Goal: Information Seeking & Learning: Compare options

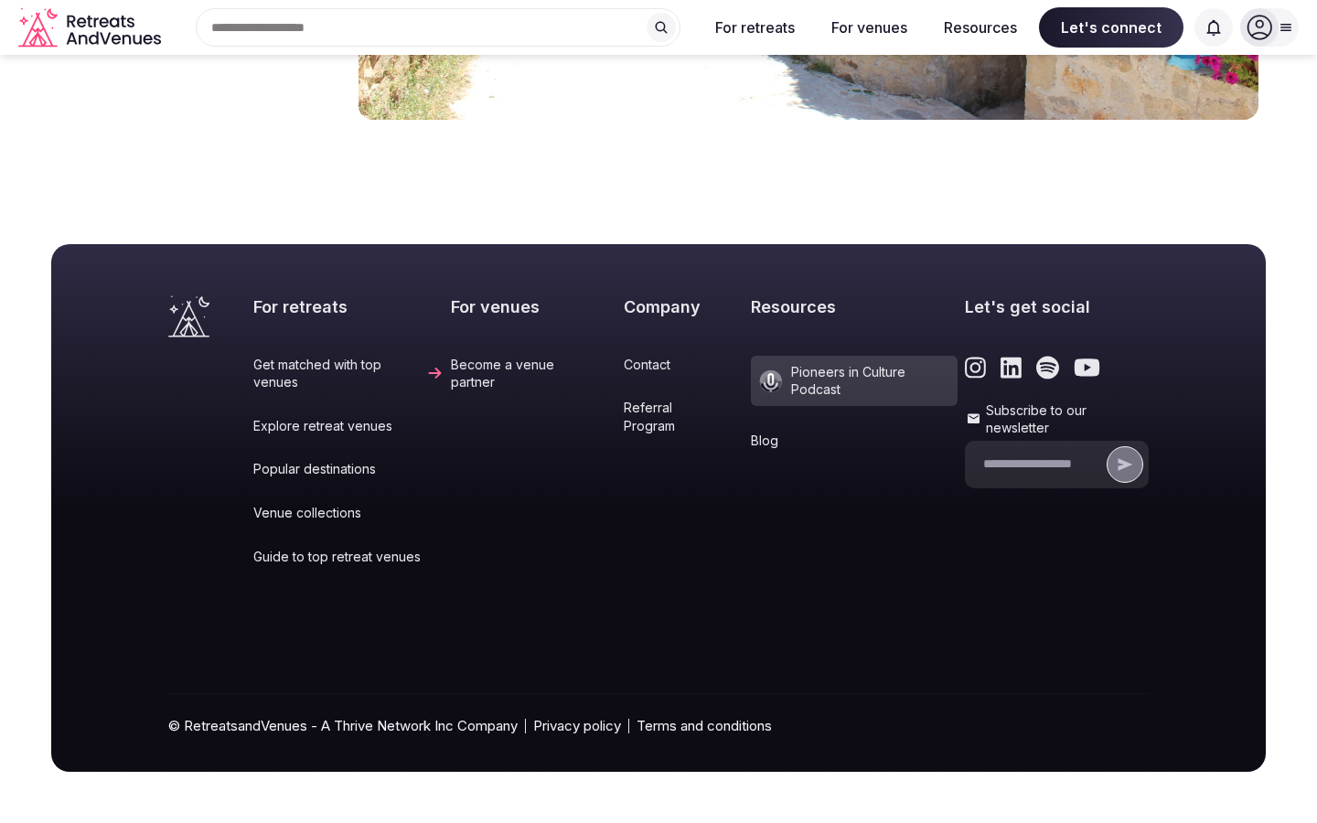
scroll to position [2963, 0]
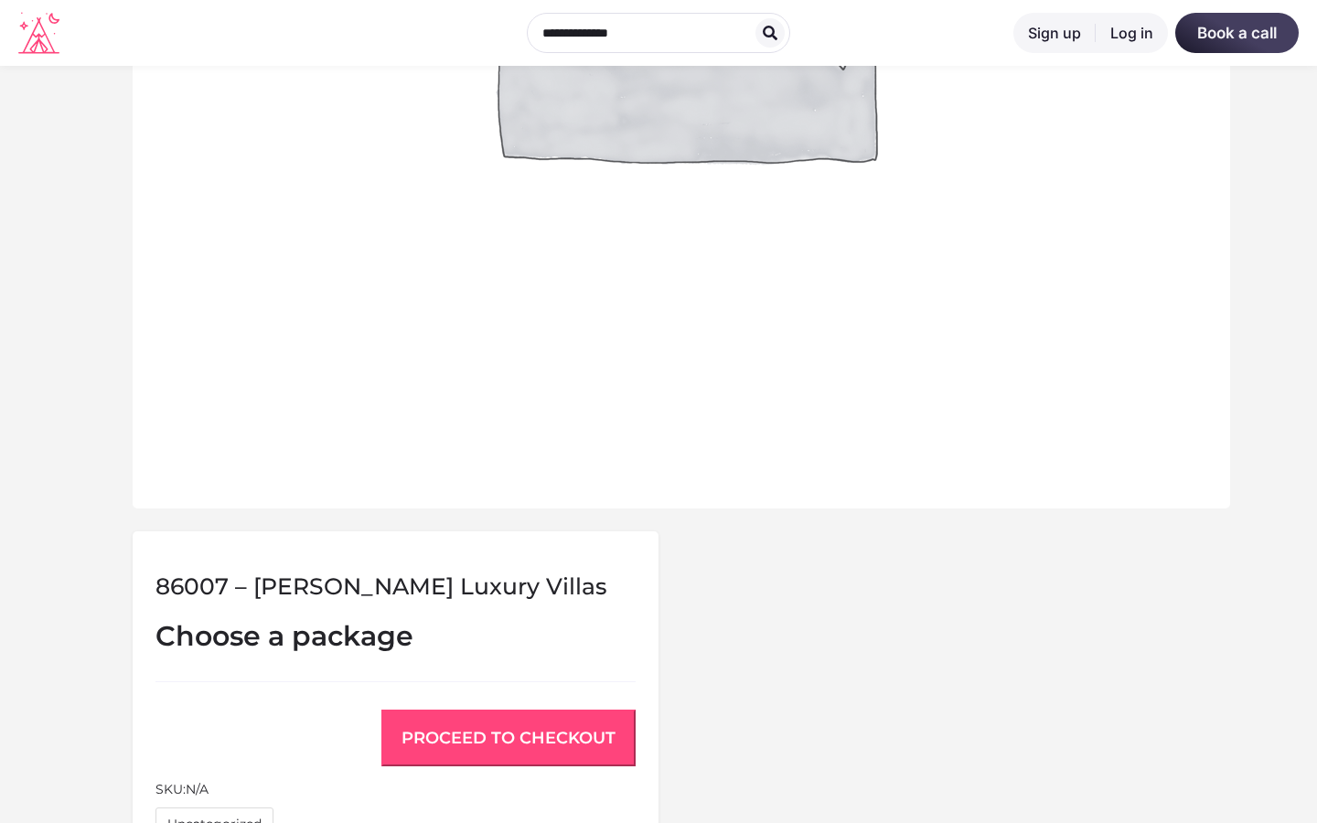
scroll to position [1397, 0]
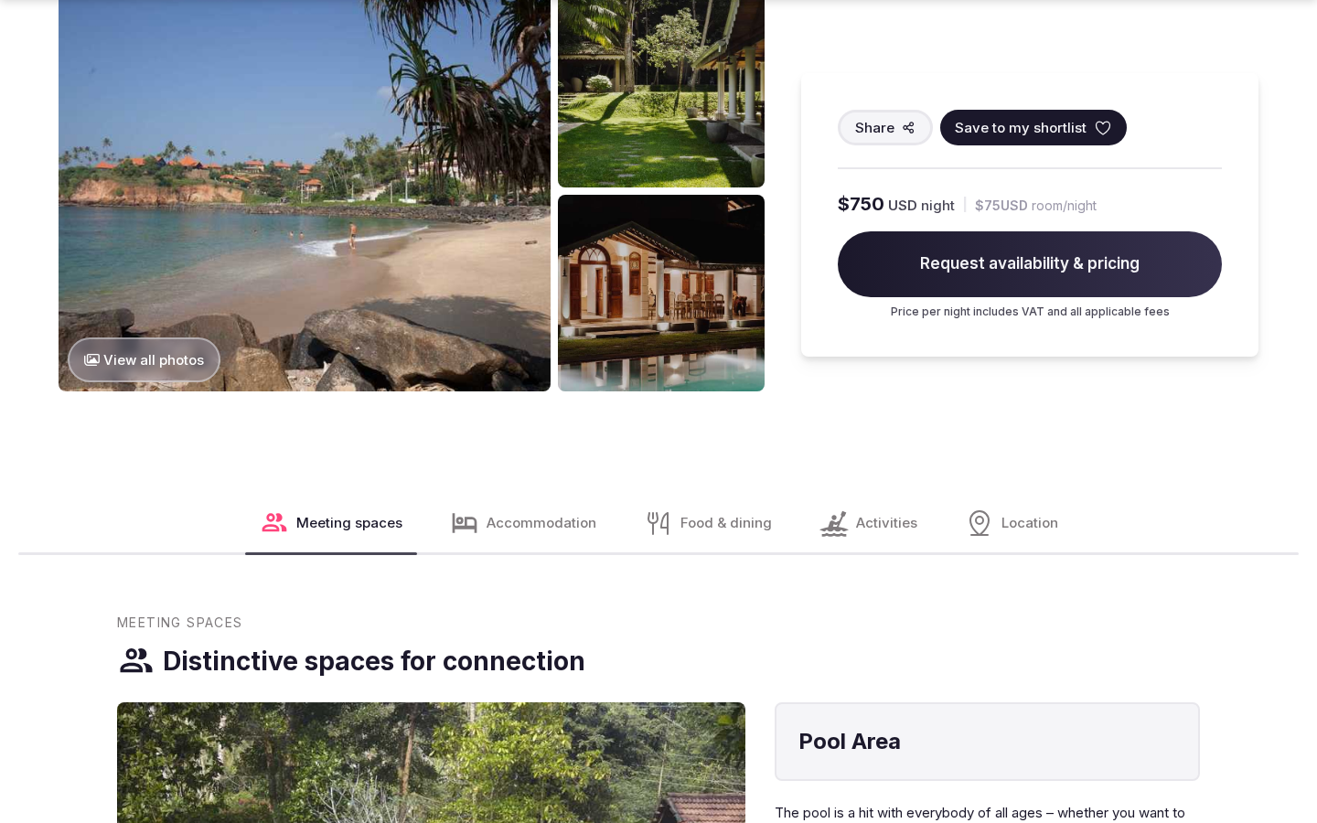
scroll to position [2299, 0]
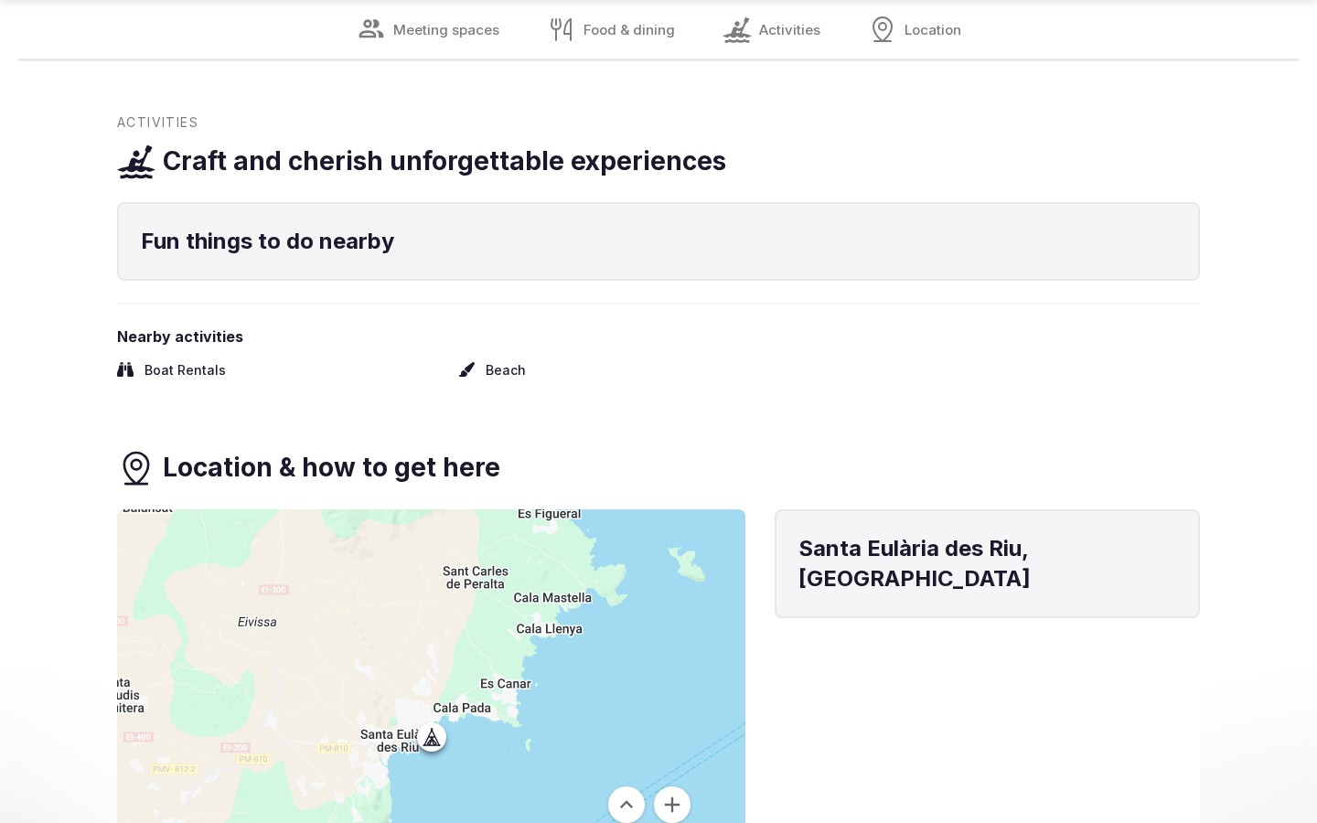
scroll to position [2183, 0]
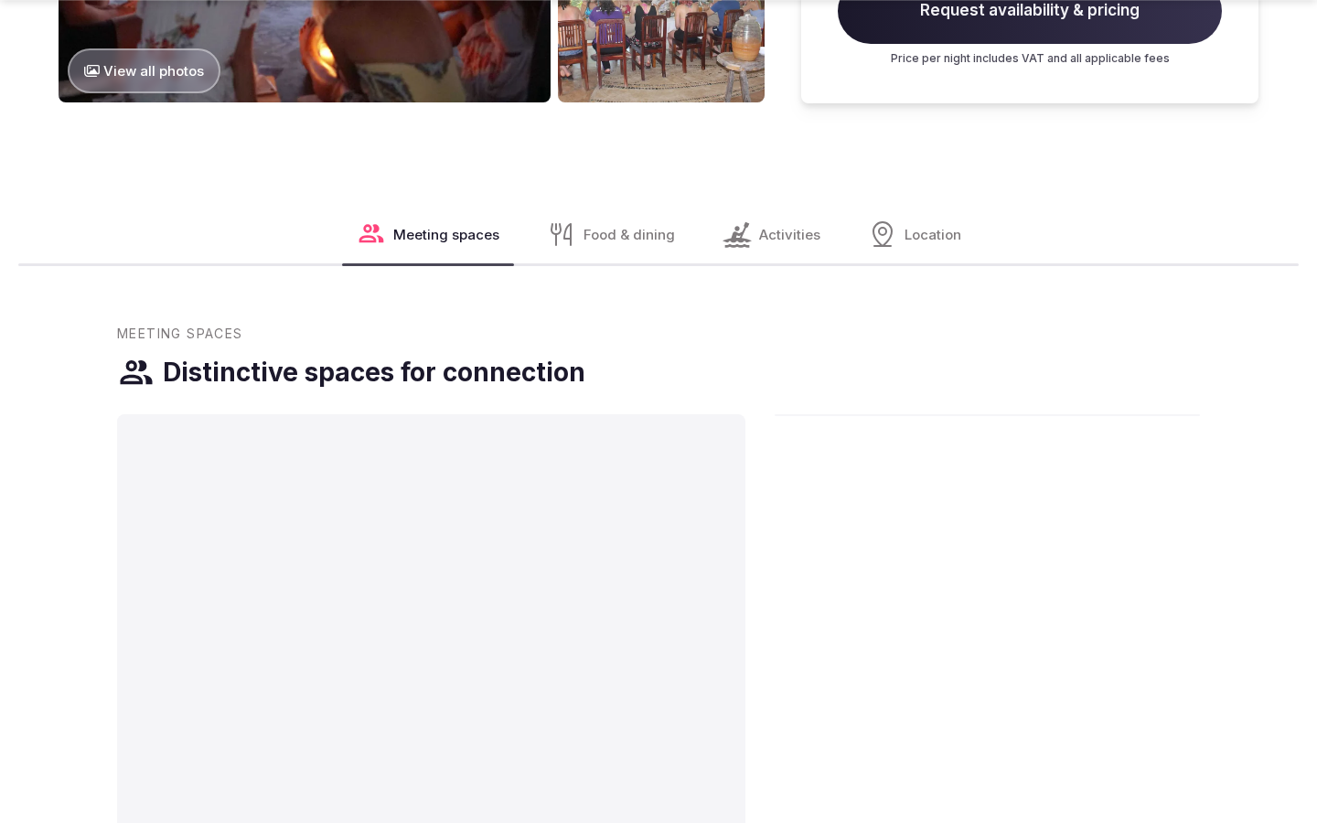
scroll to position [3084, 0]
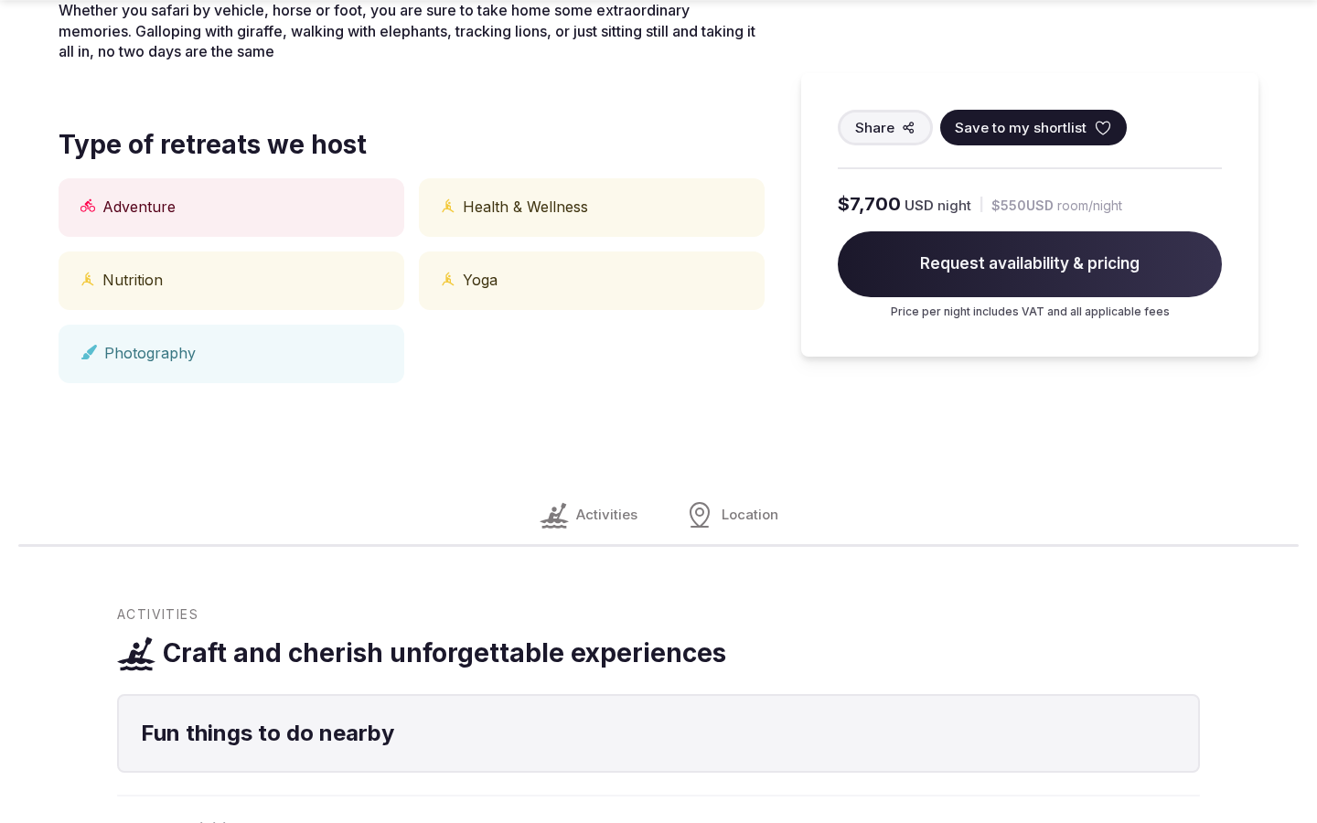
scroll to position [1515, 0]
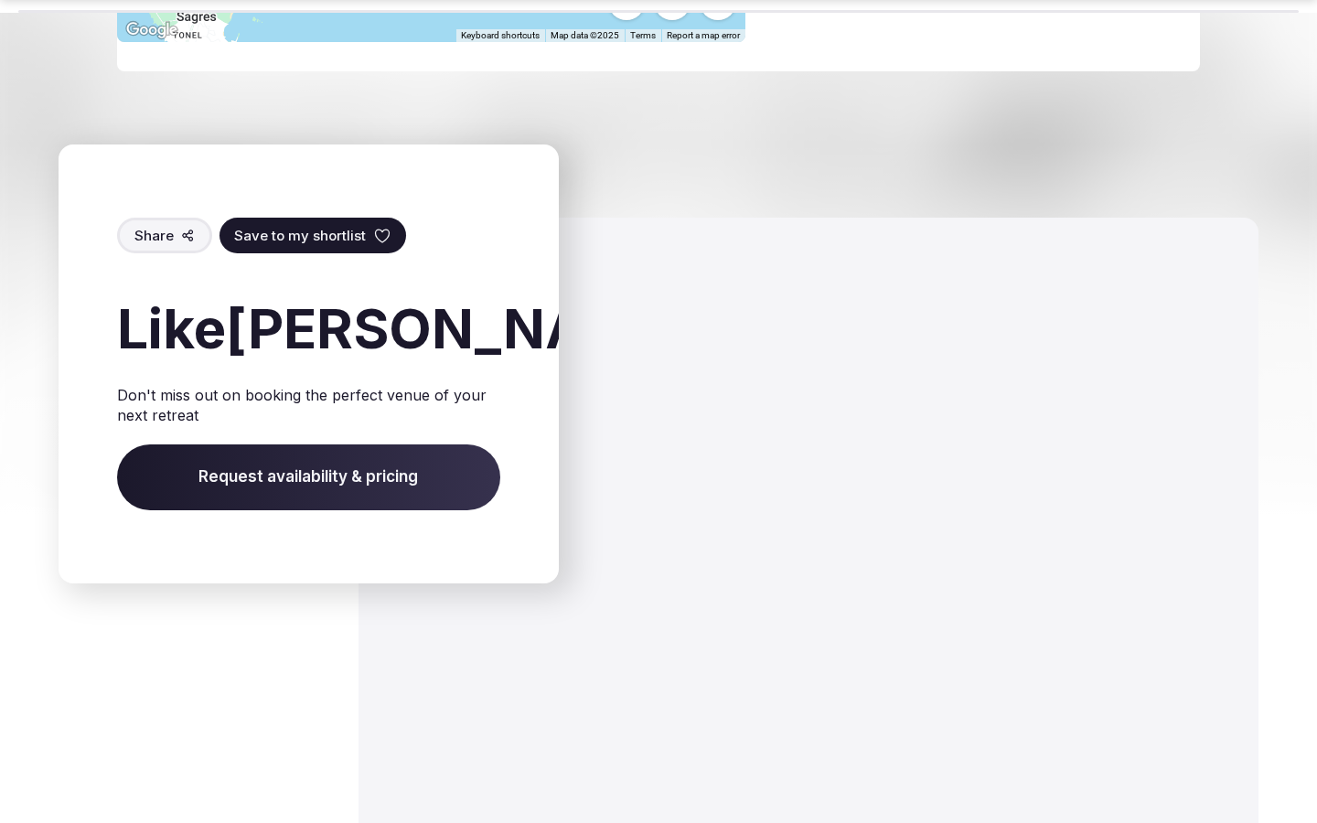
scroll to position [3023, 0]
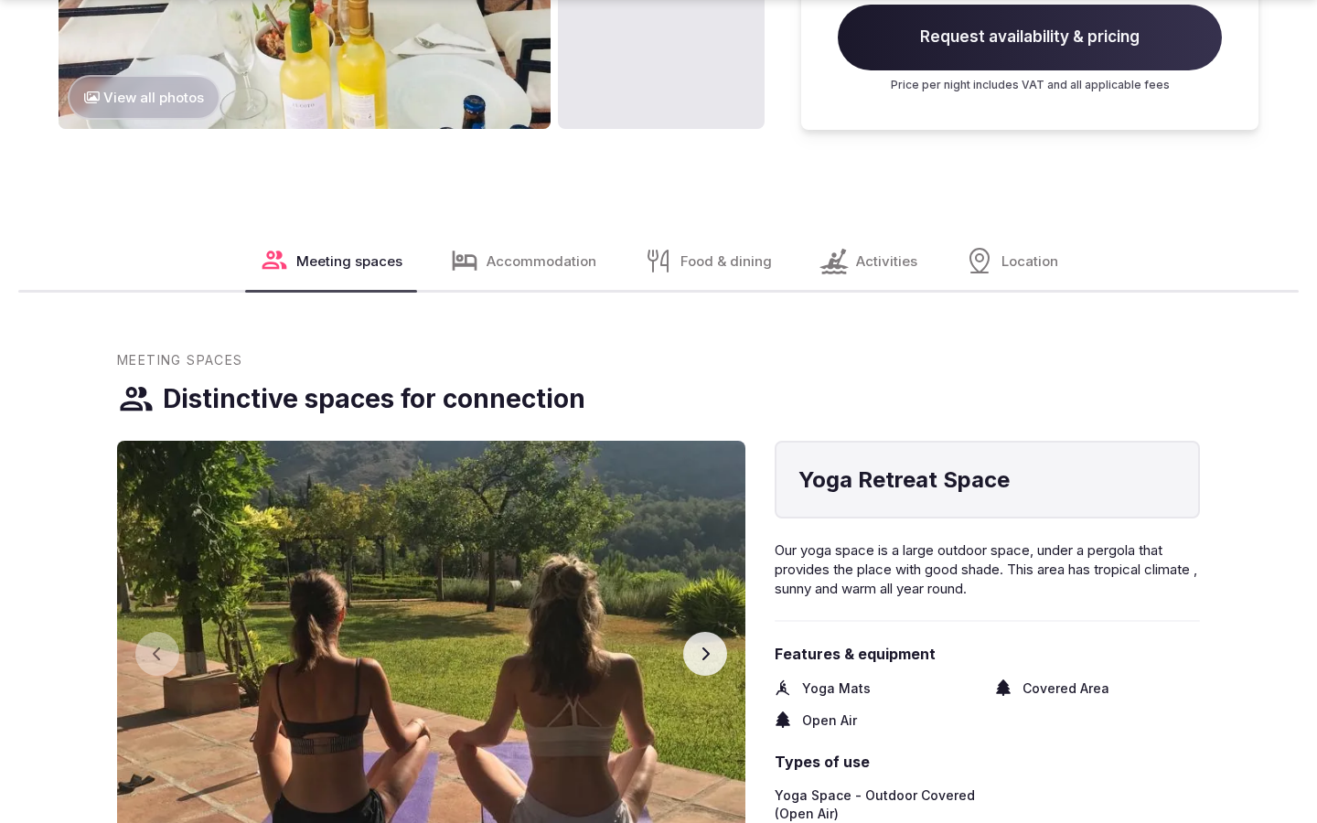
scroll to position [3084, 0]
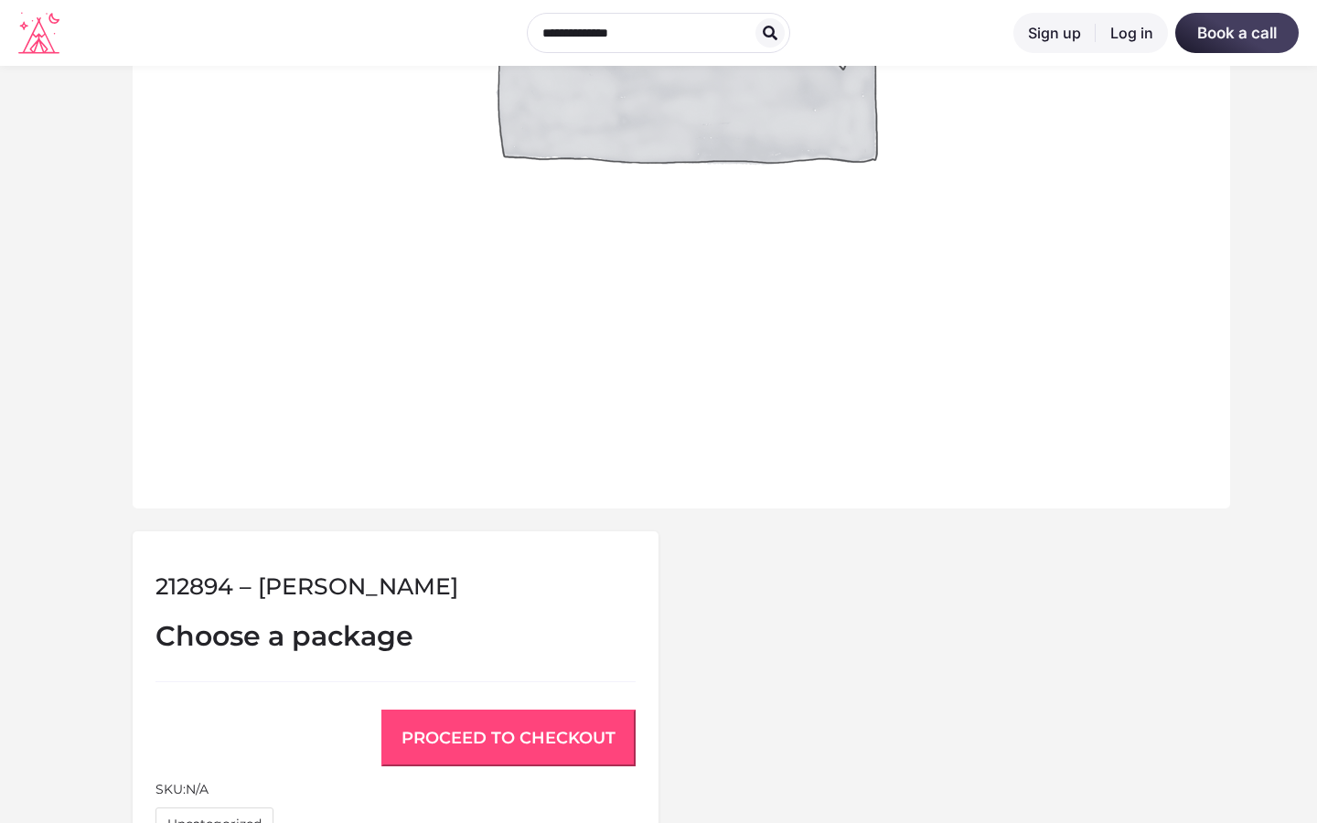
scroll to position [1397, 0]
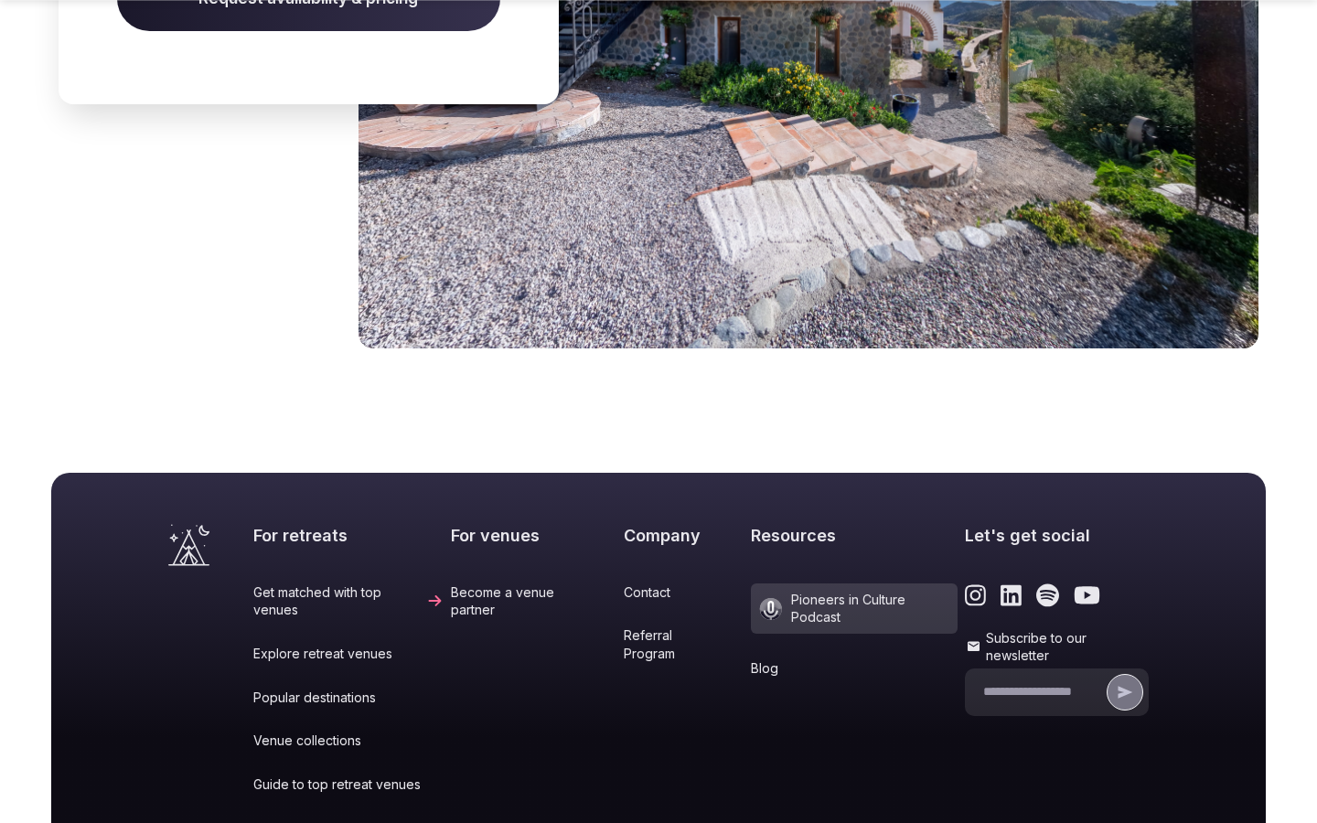
scroll to position [2484, 0]
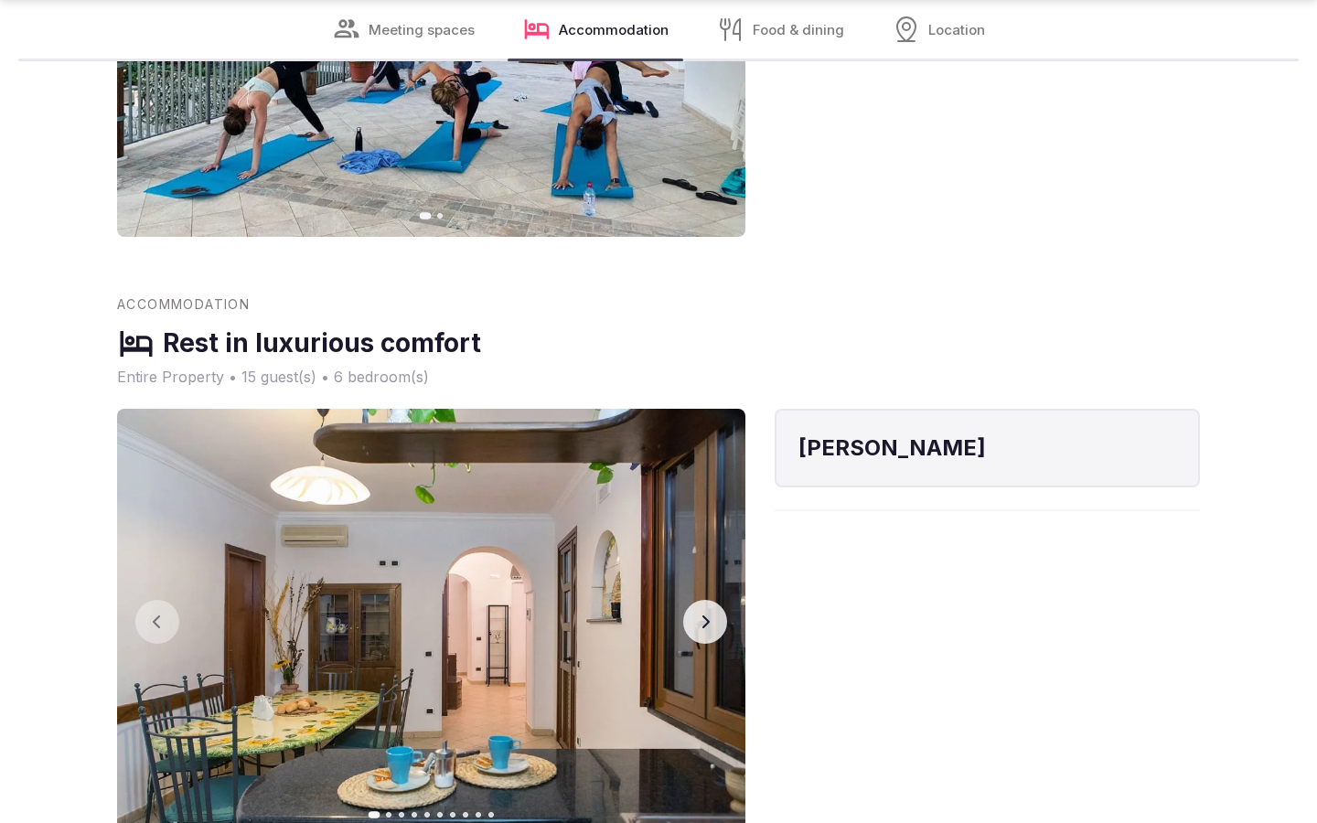
scroll to position [3023, 0]
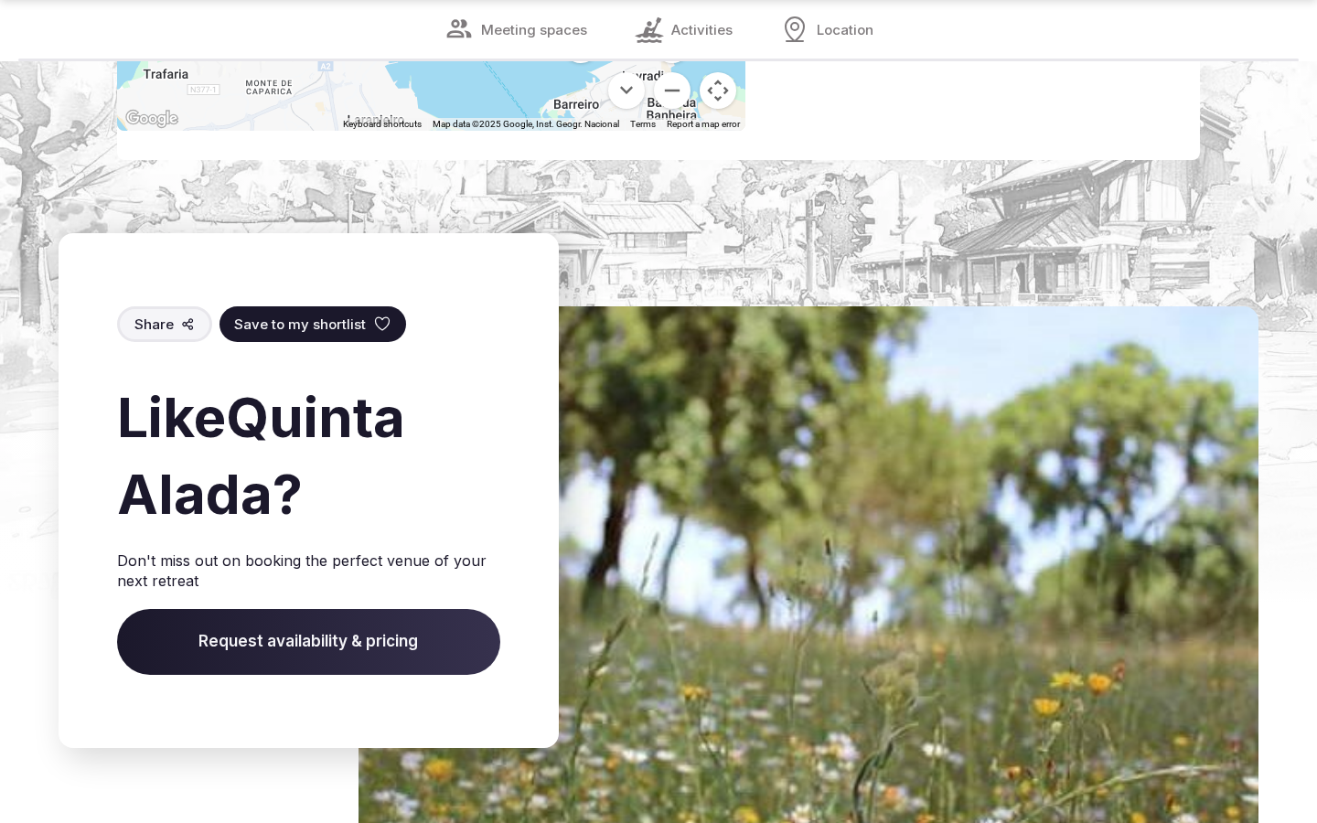
scroll to position [2962, 0]
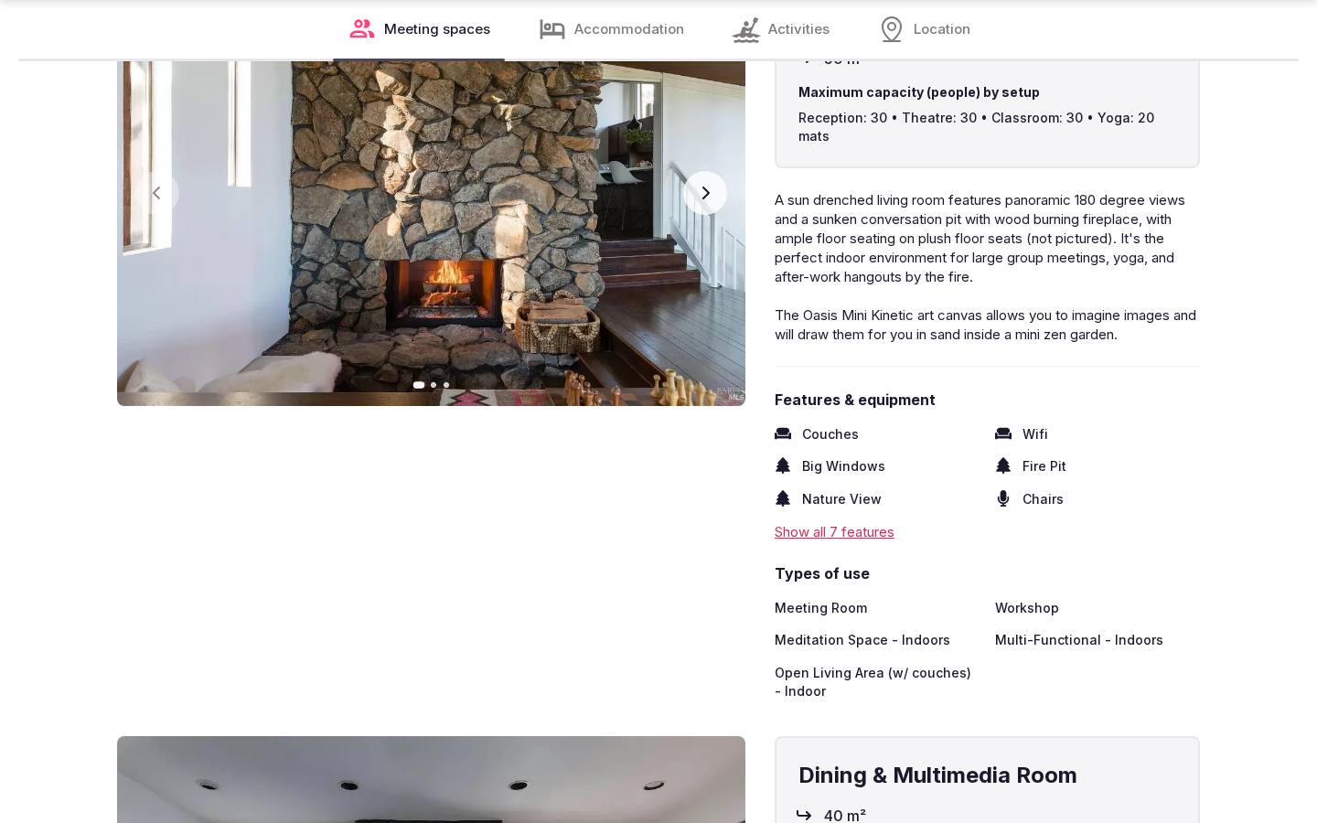
scroll to position [3023, 0]
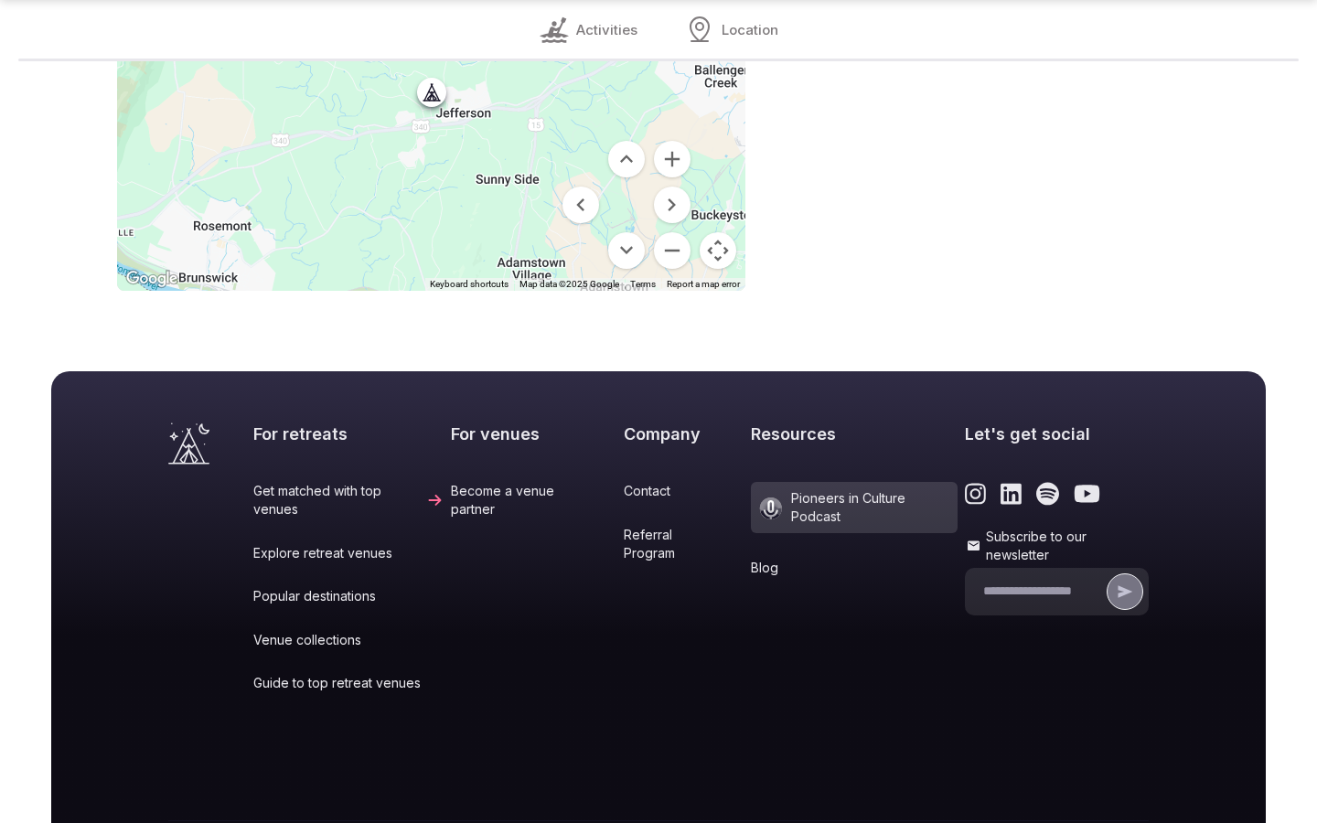
scroll to position [1660, 0]
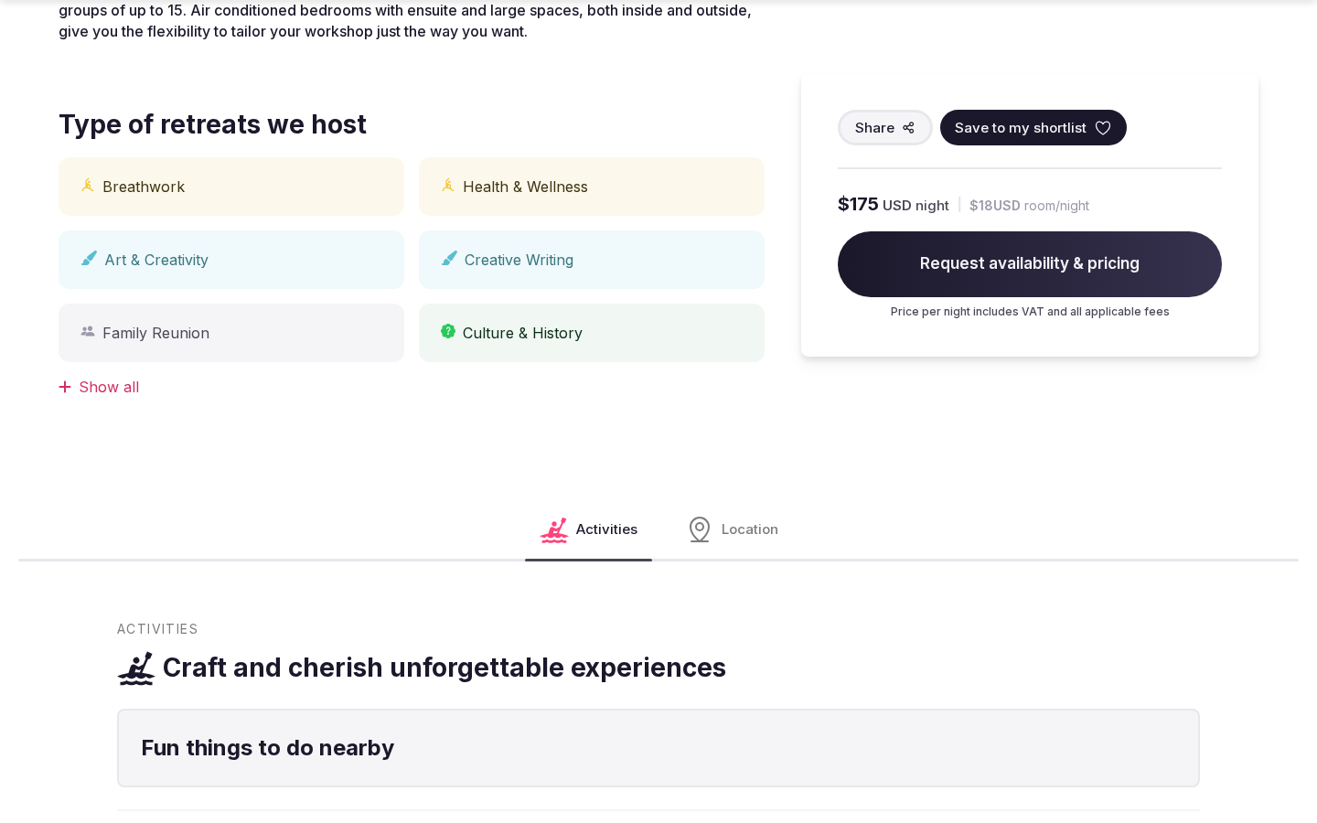
scroll to position [1515, 0]
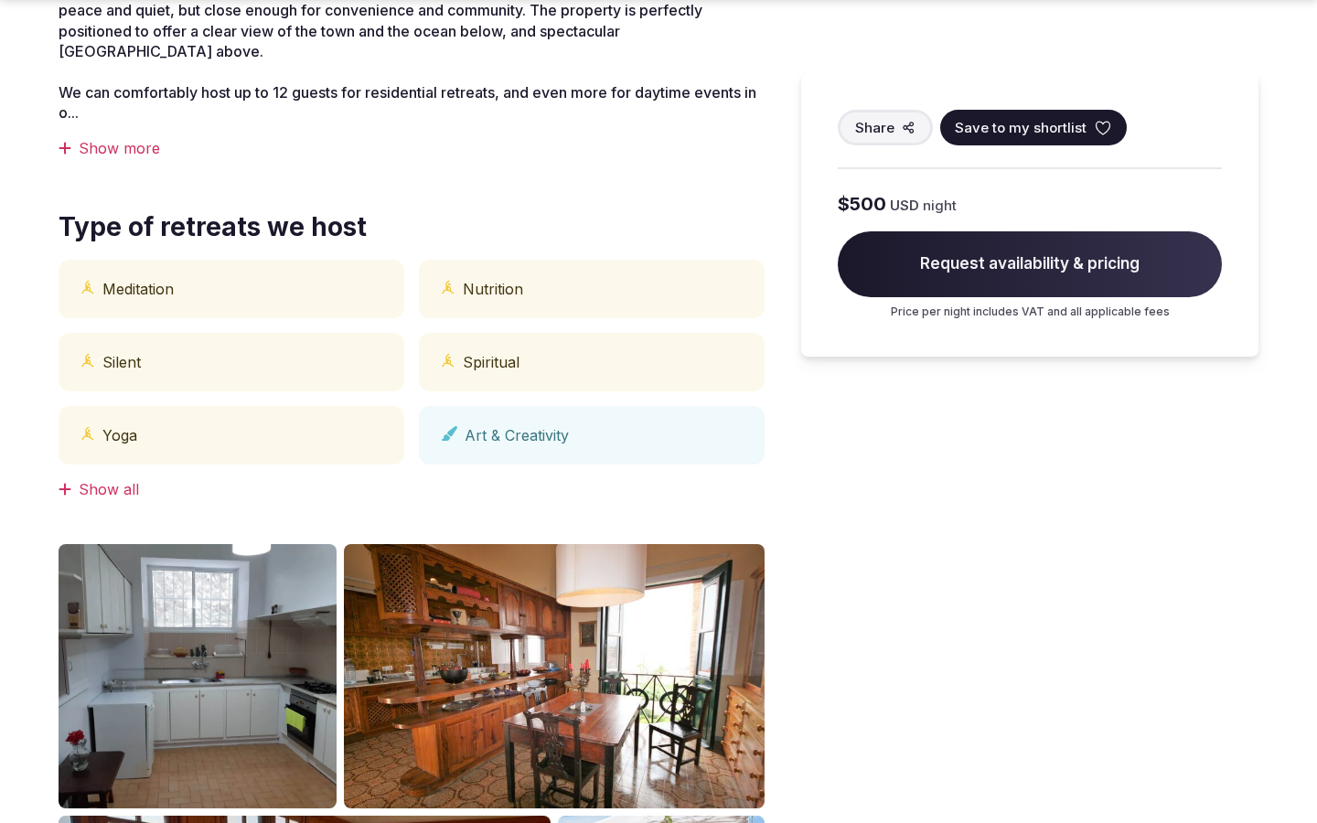
scroll to position [1515, 0]
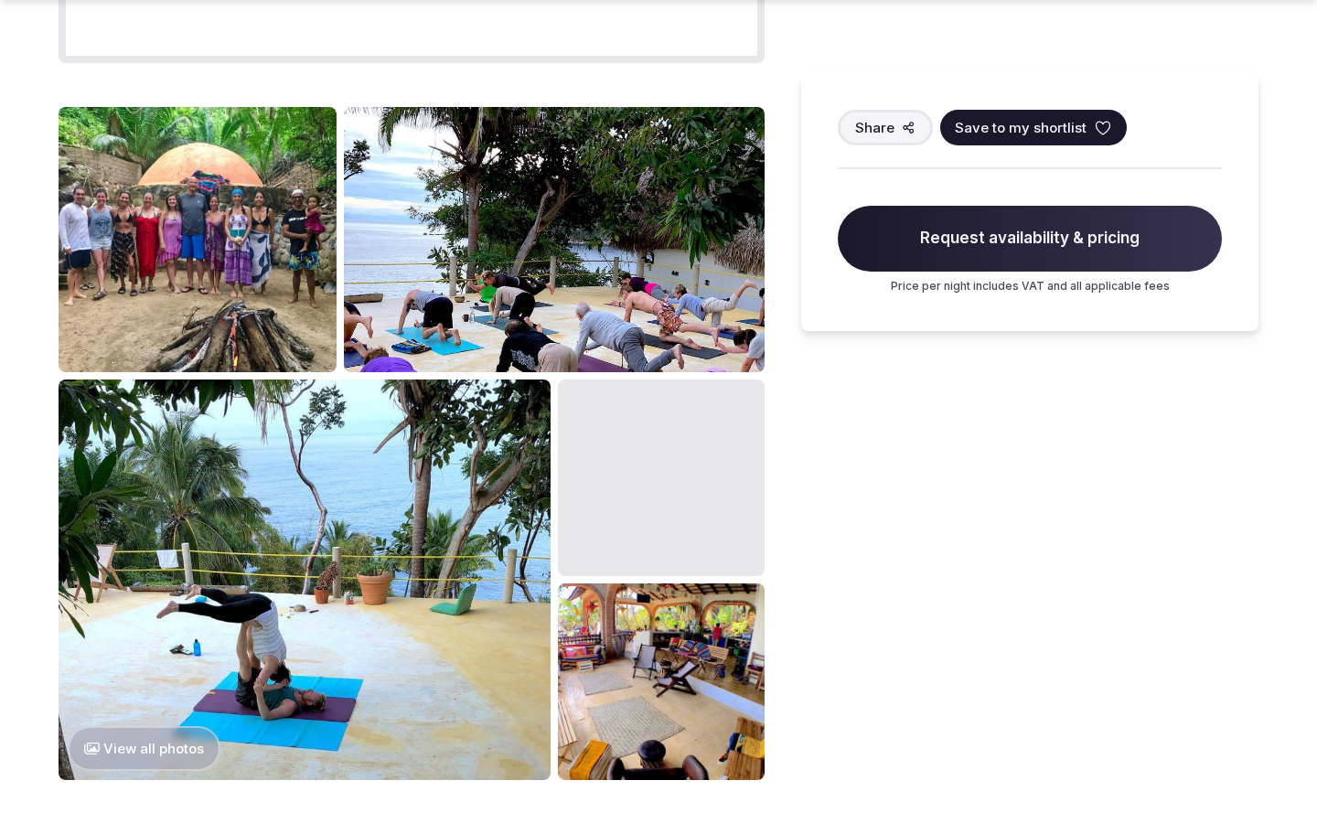
scroll to position [2299, 0]
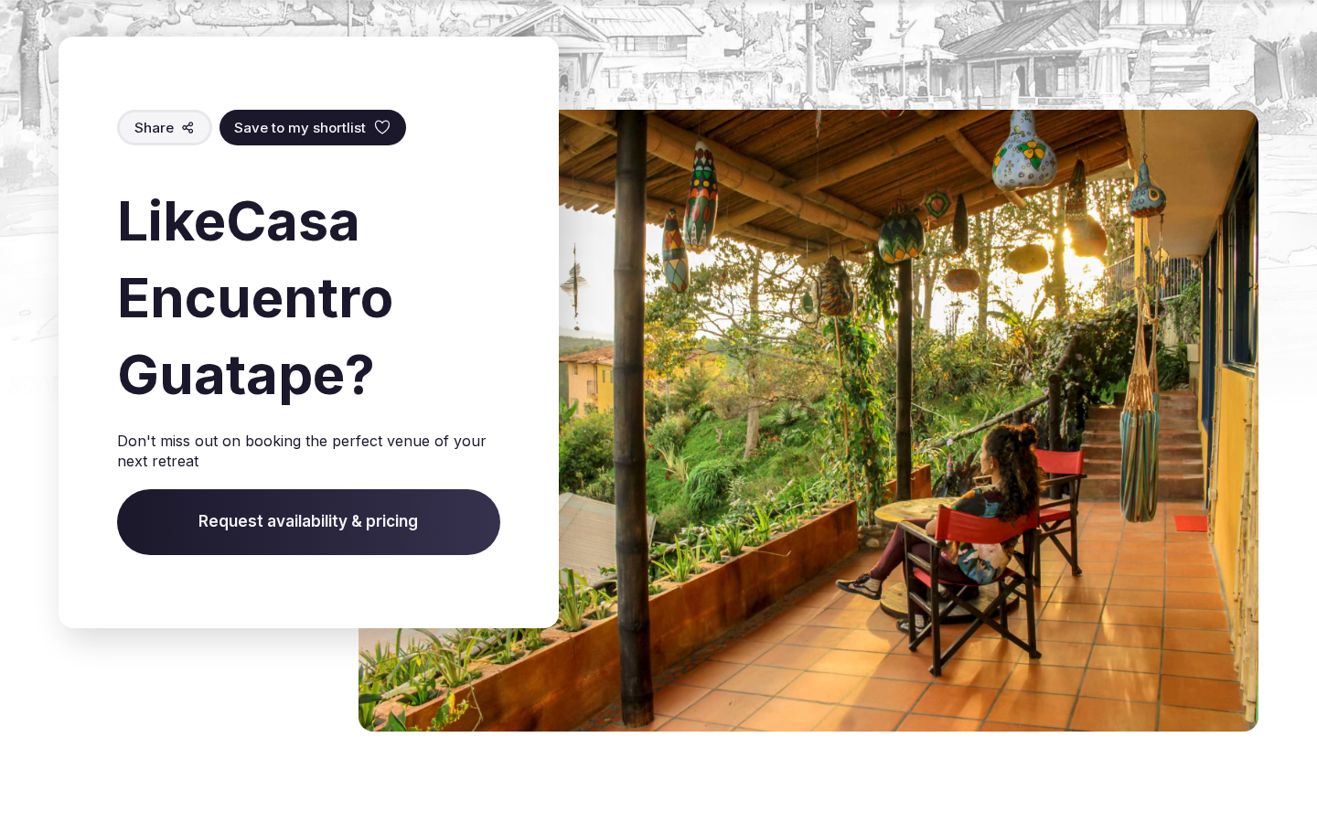
scroll to position [2888, 0]
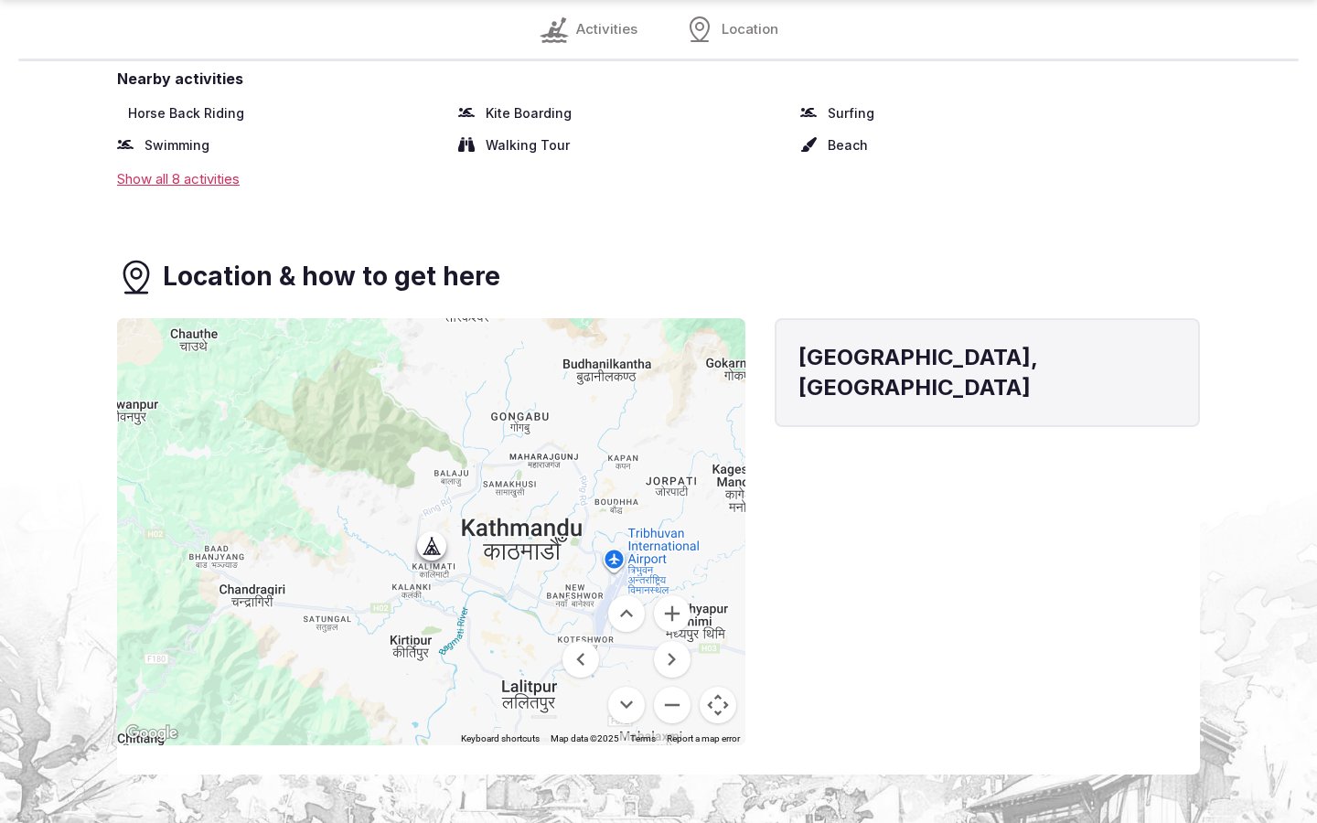
scroll to position [2238, 0]
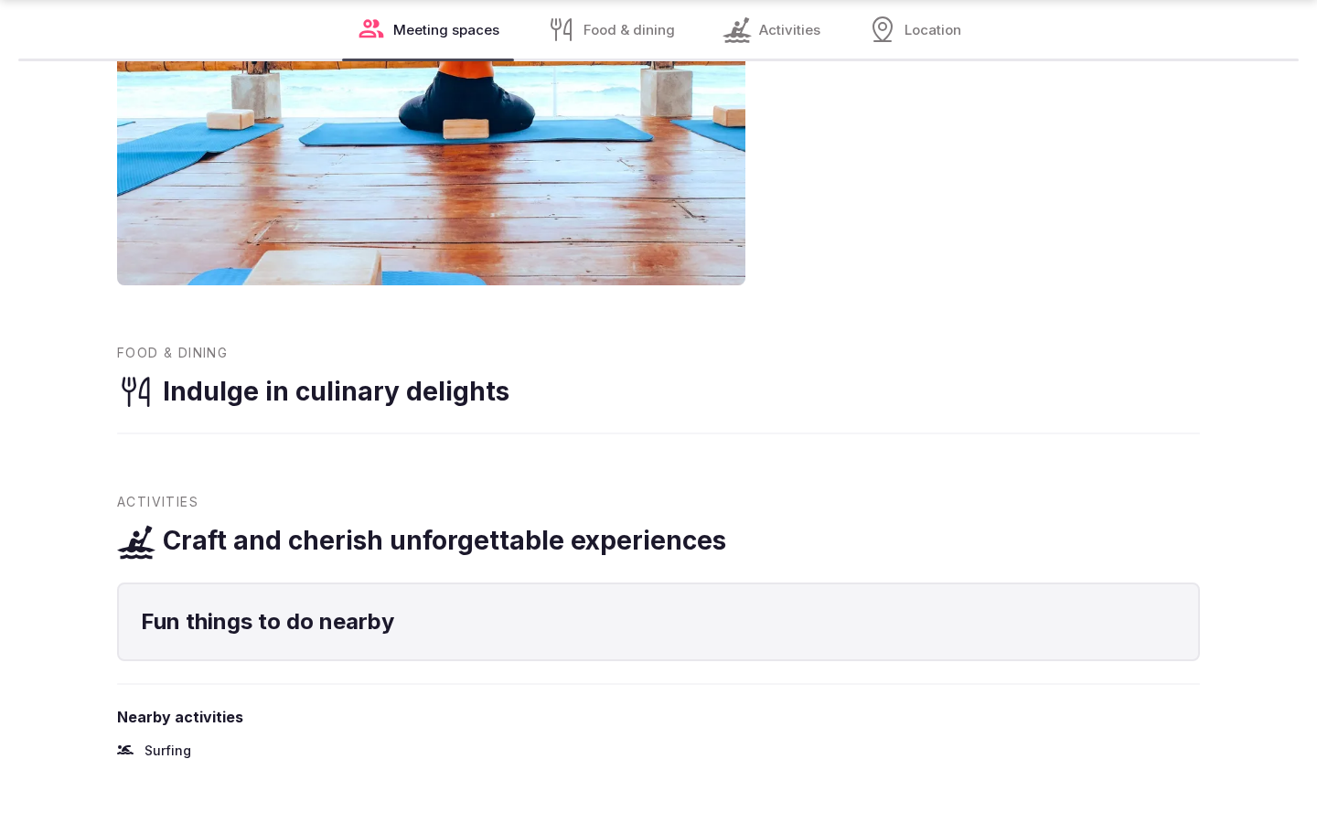
scroll to position [2238, 0]
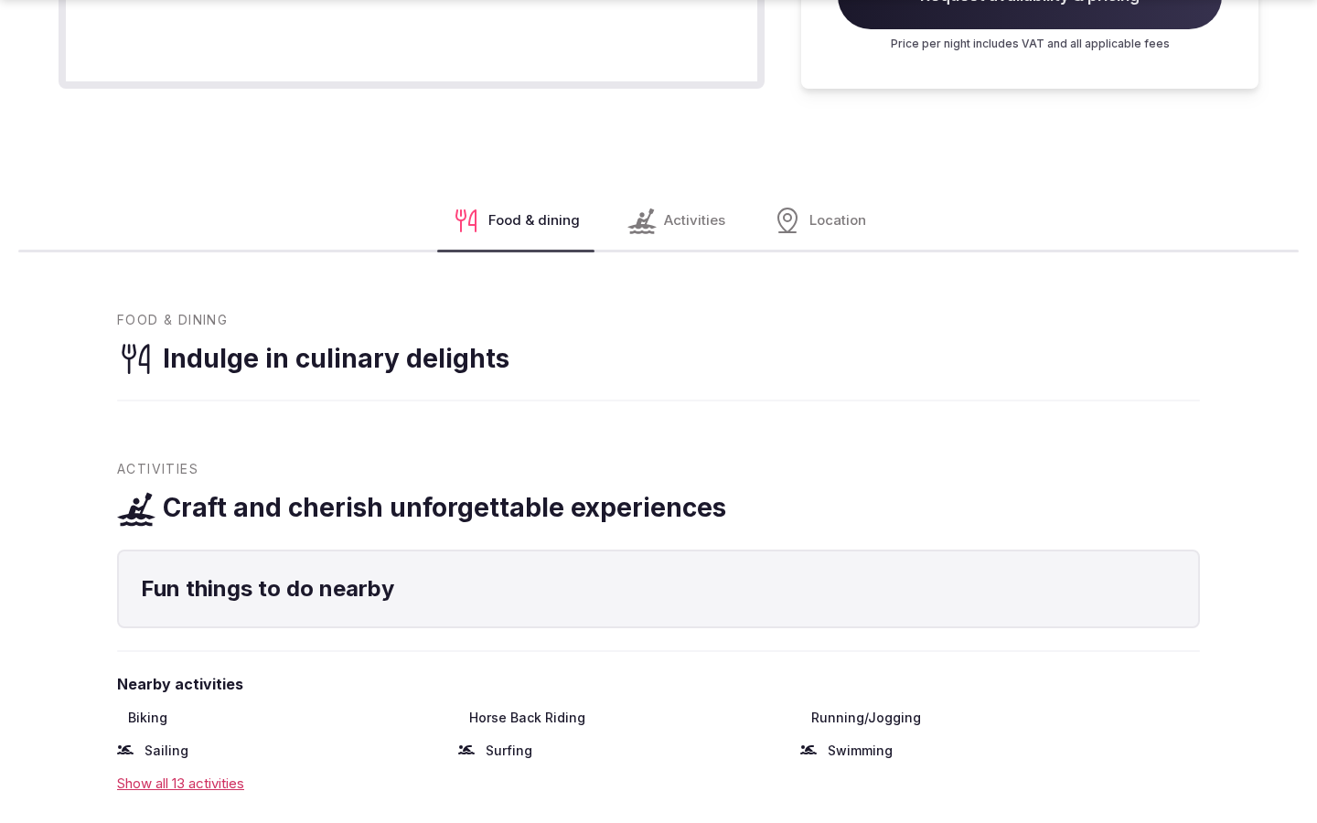
scroll to position [2299, 0]
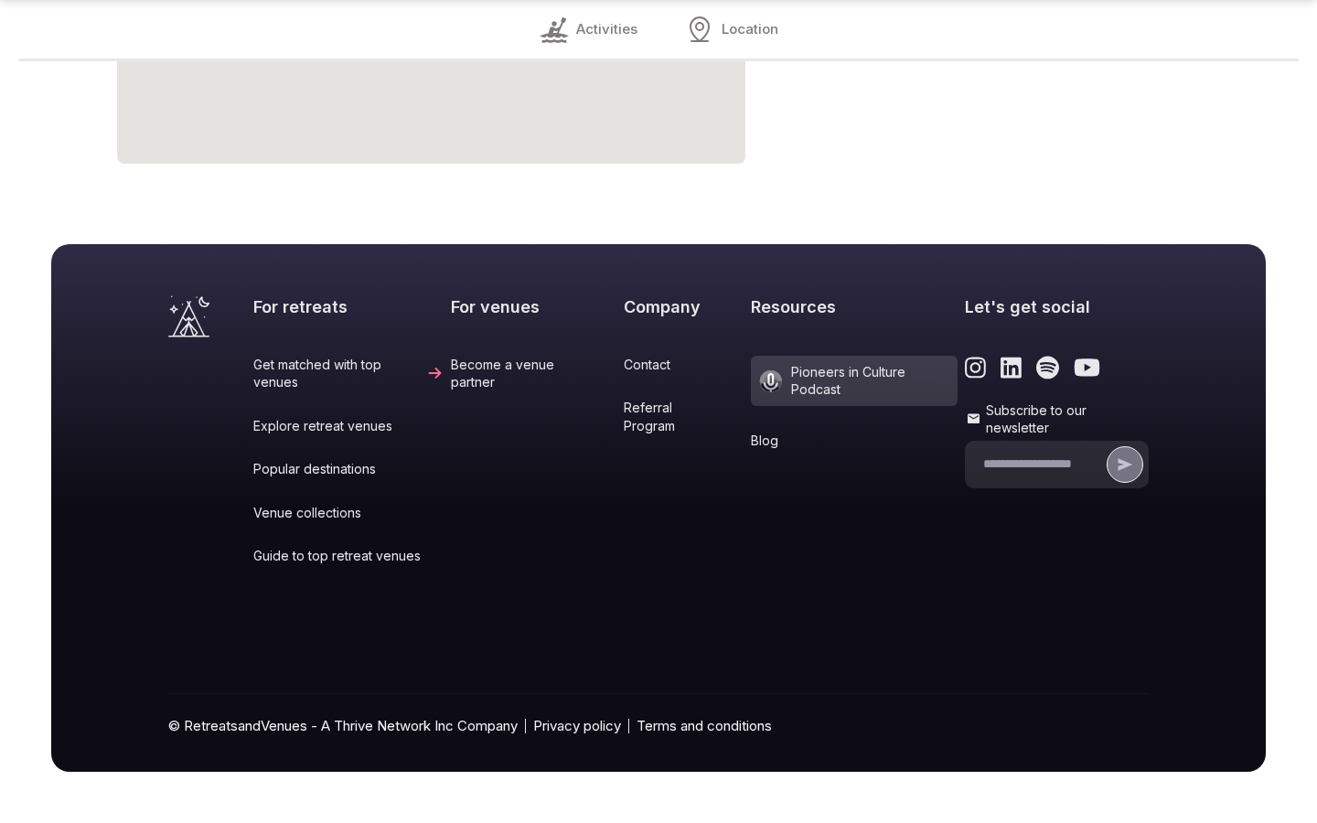
scroll to position [1598, 0]
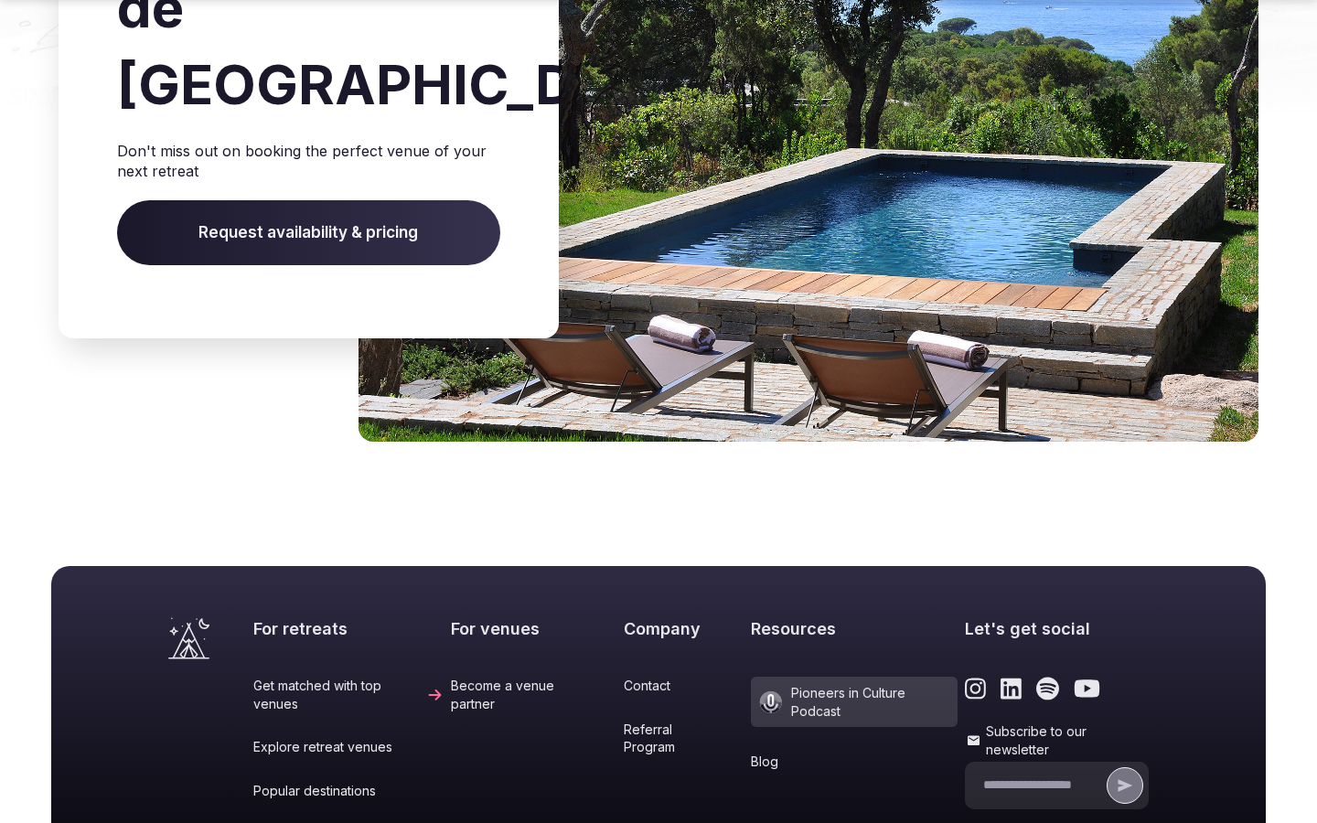
scroll to position [2577, 0]
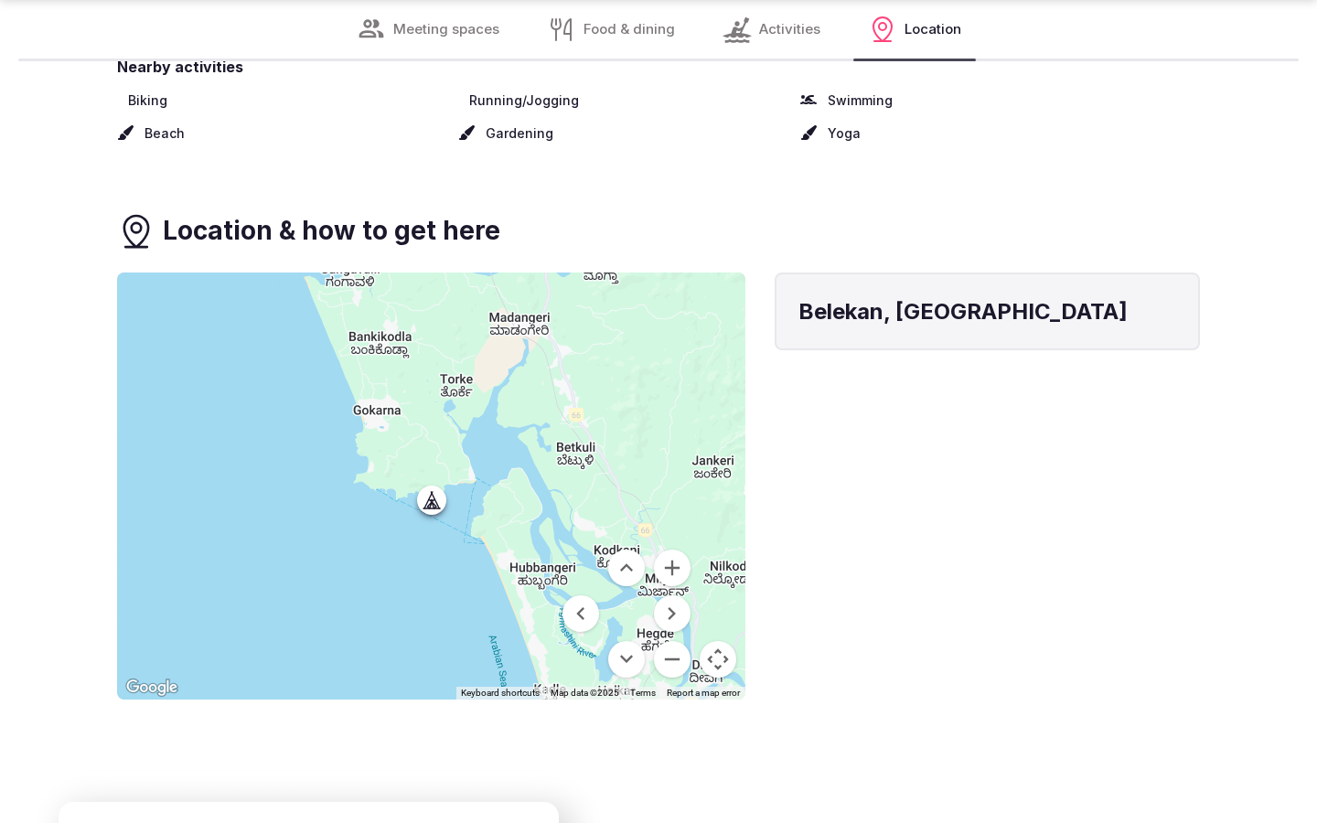
scroll to position [2238, 0]
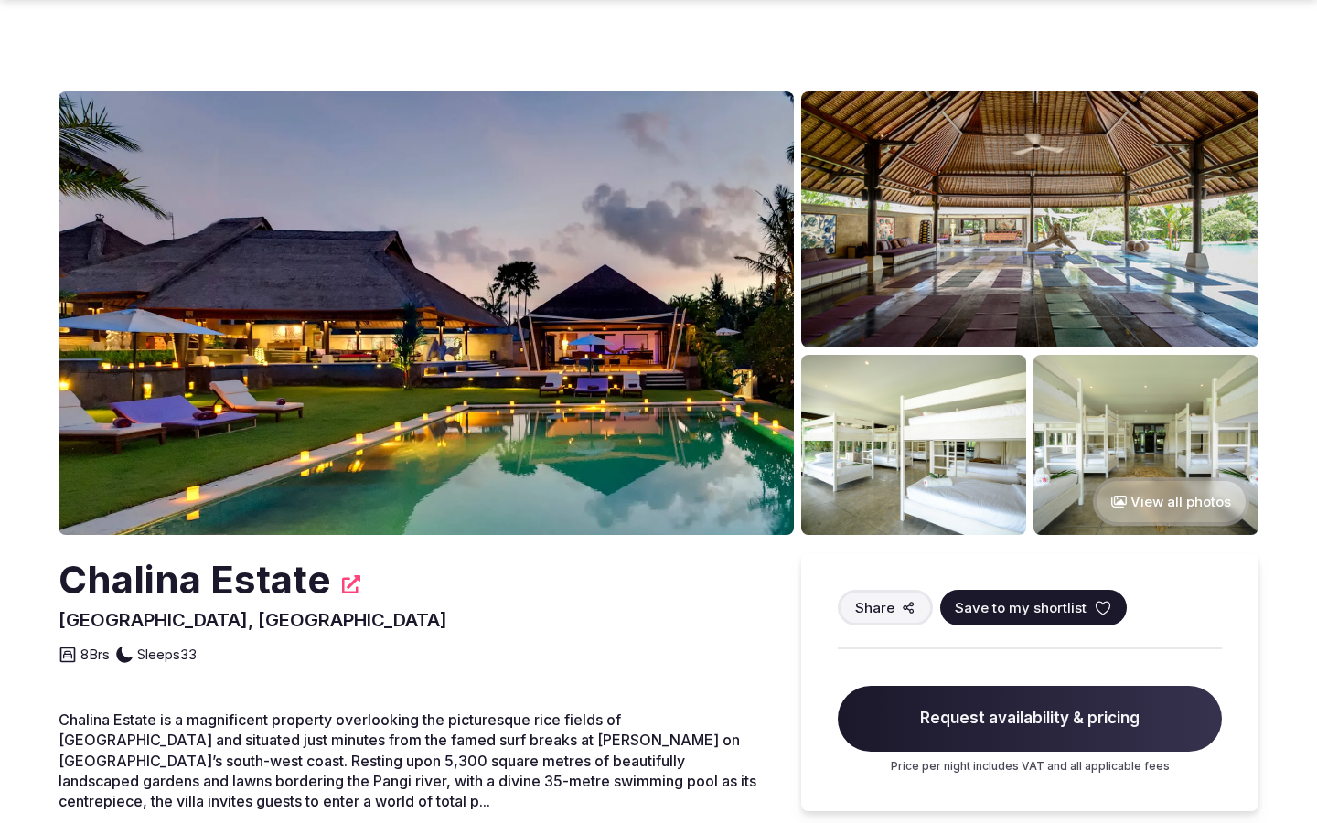
scroll to position [1515, 0]
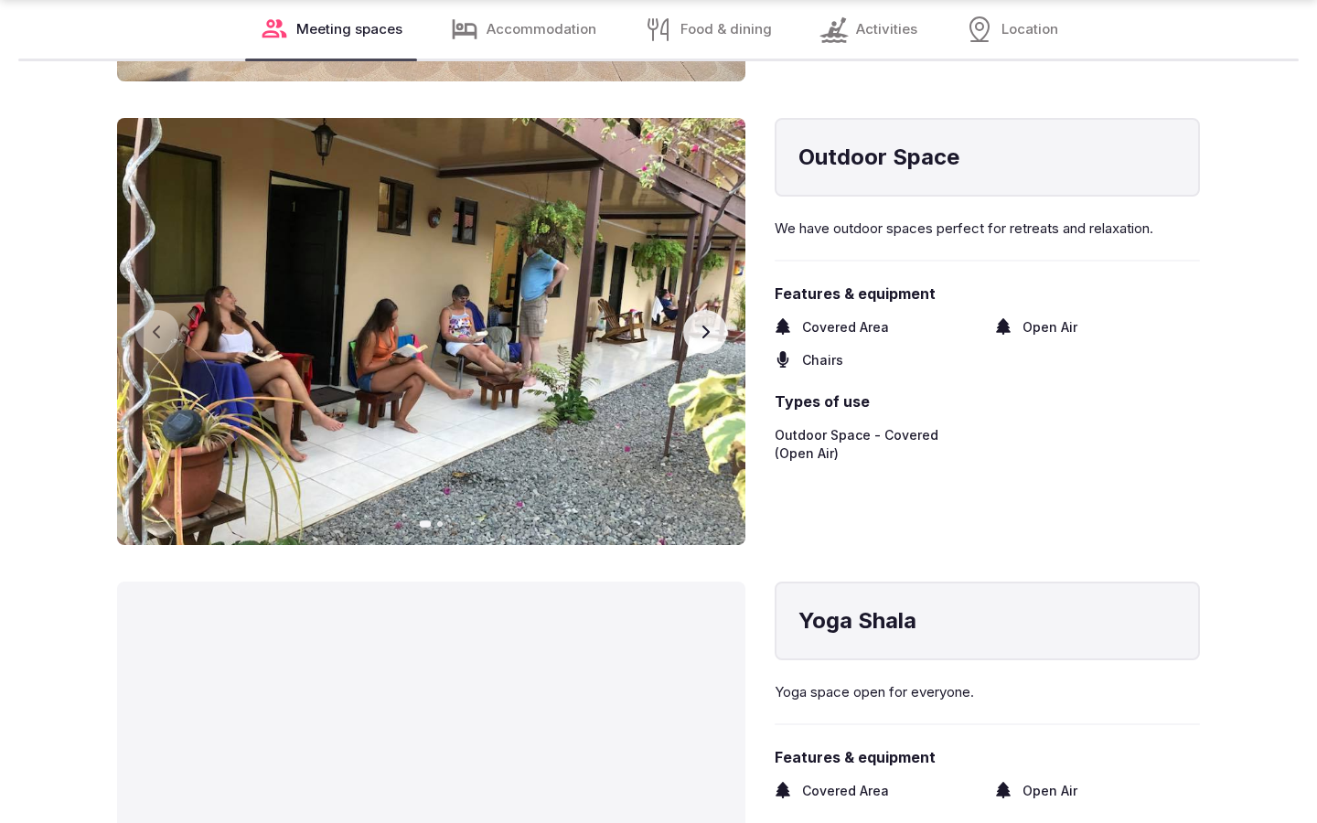
scroll to position [3023, 0]
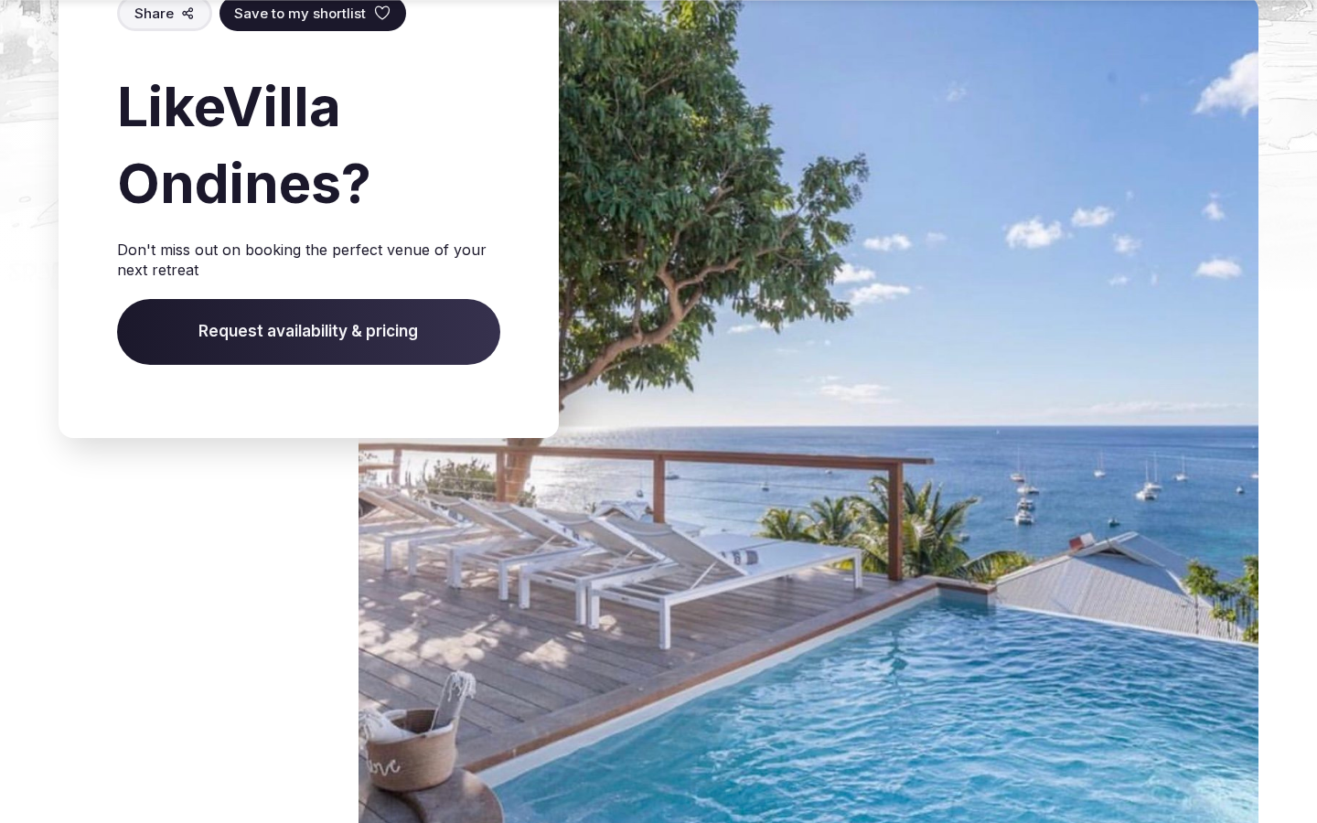
scroll to position [3021, 0]
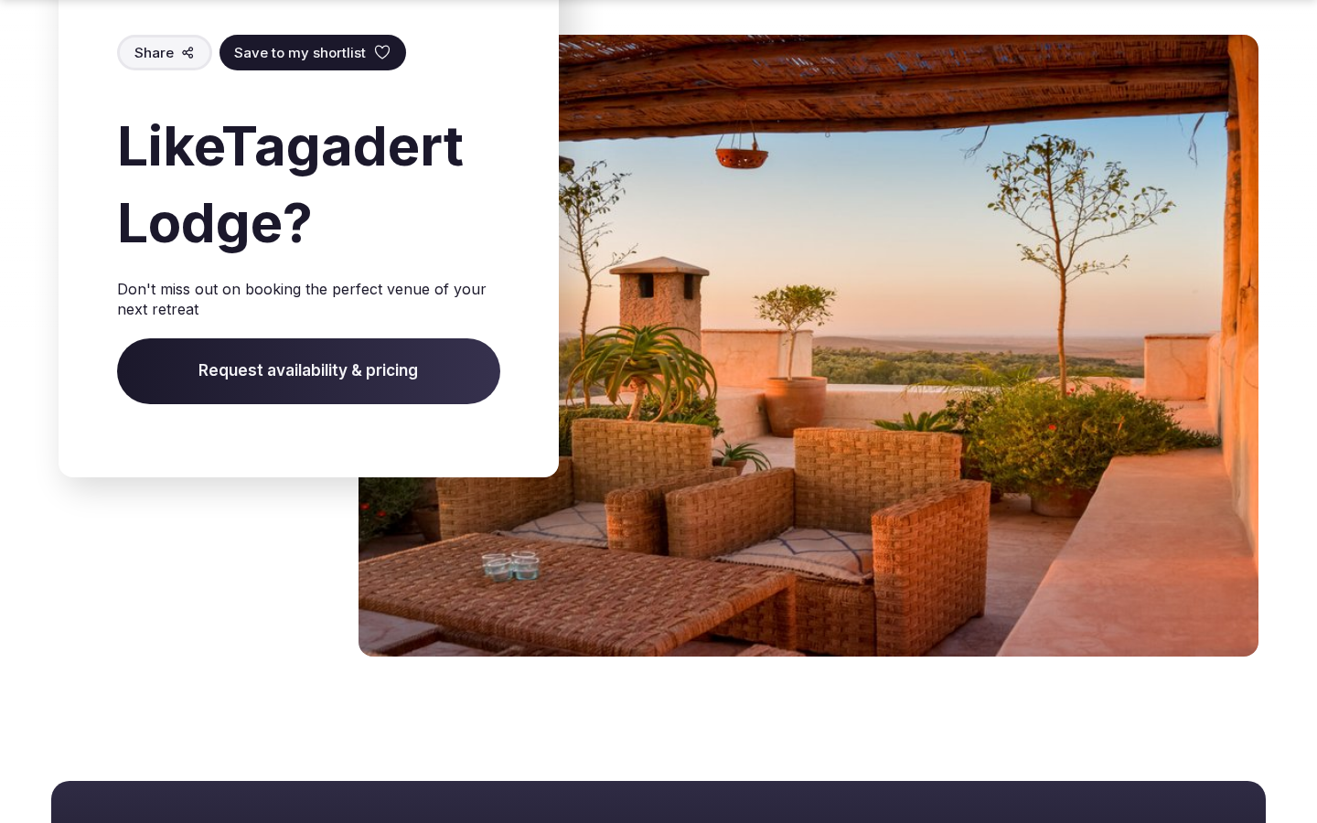
scroll to position [2772, 0]
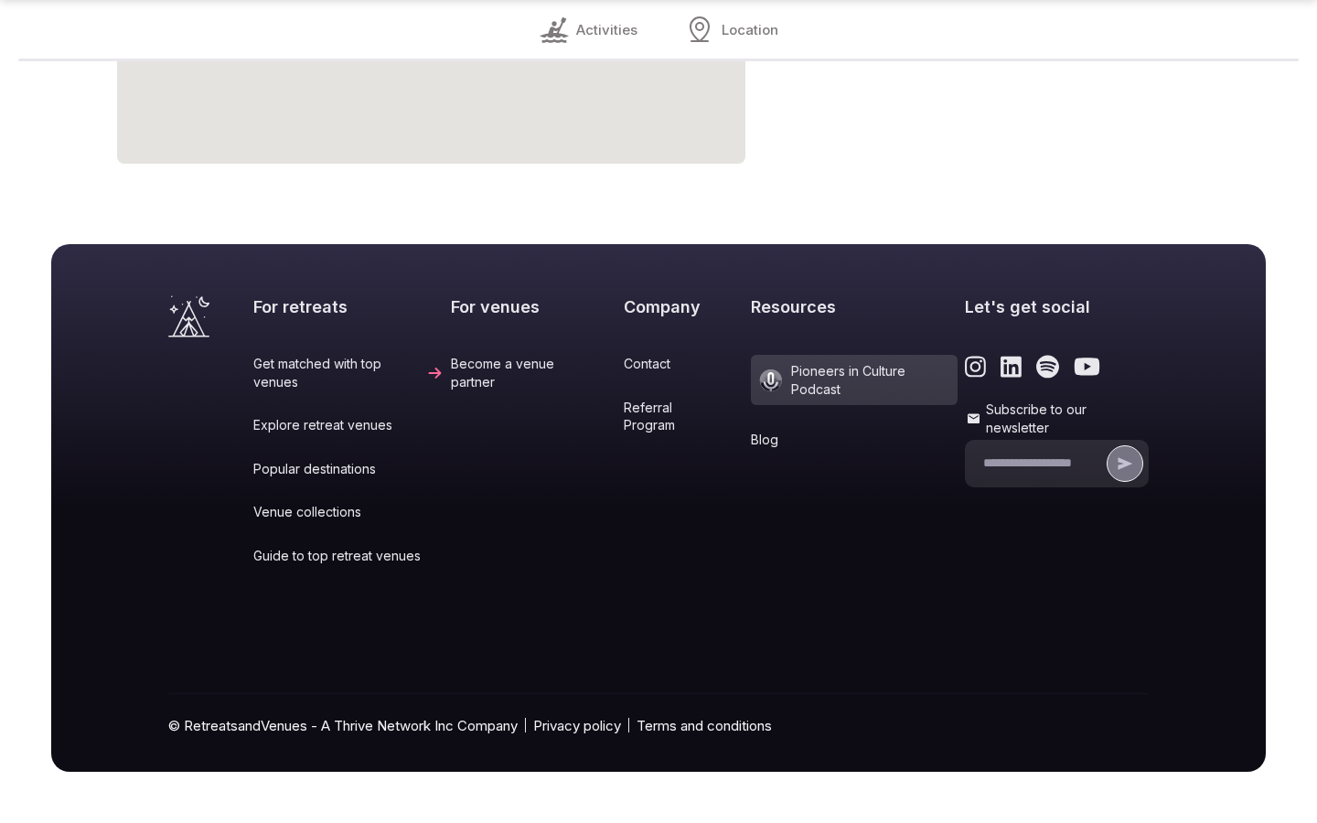
scroll to position [1358, 0]
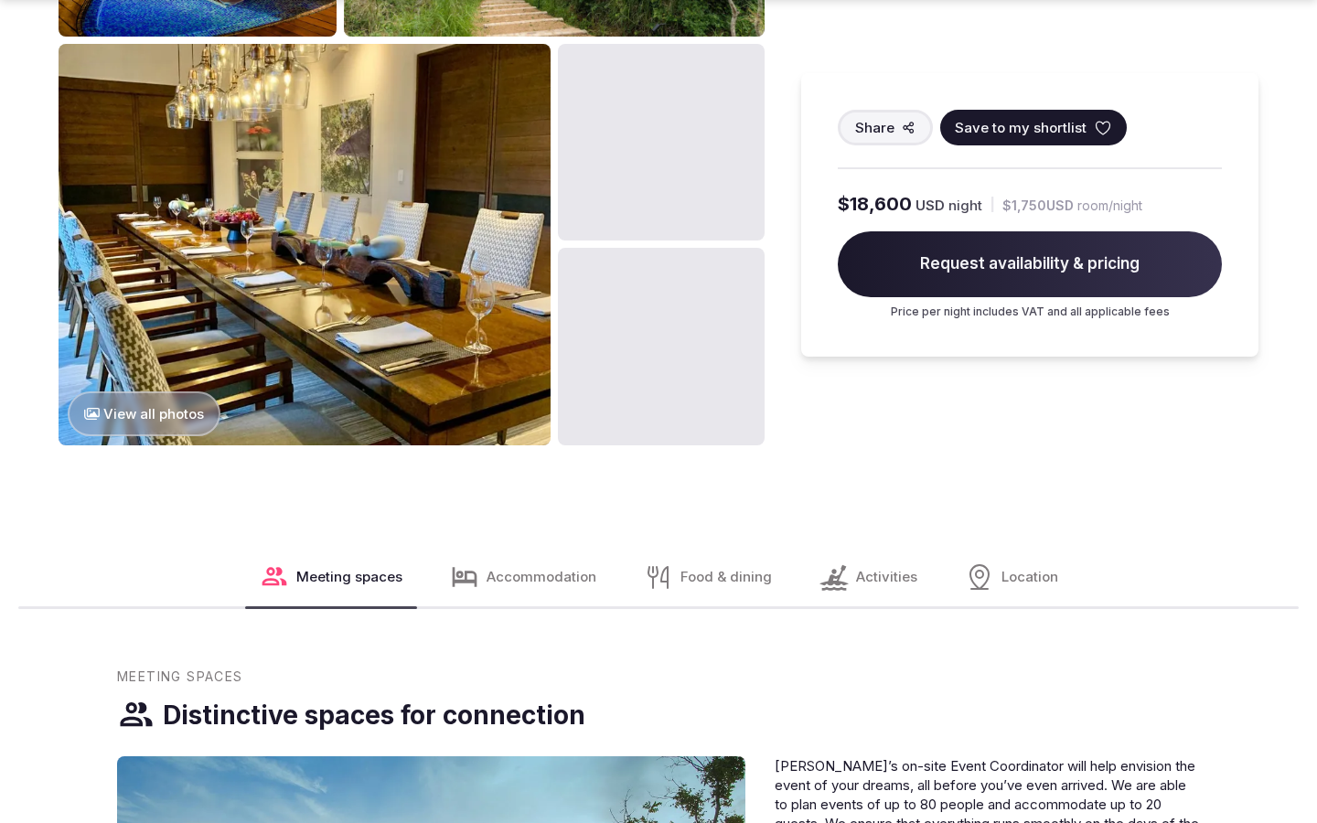
scroll to position [3023, 0]
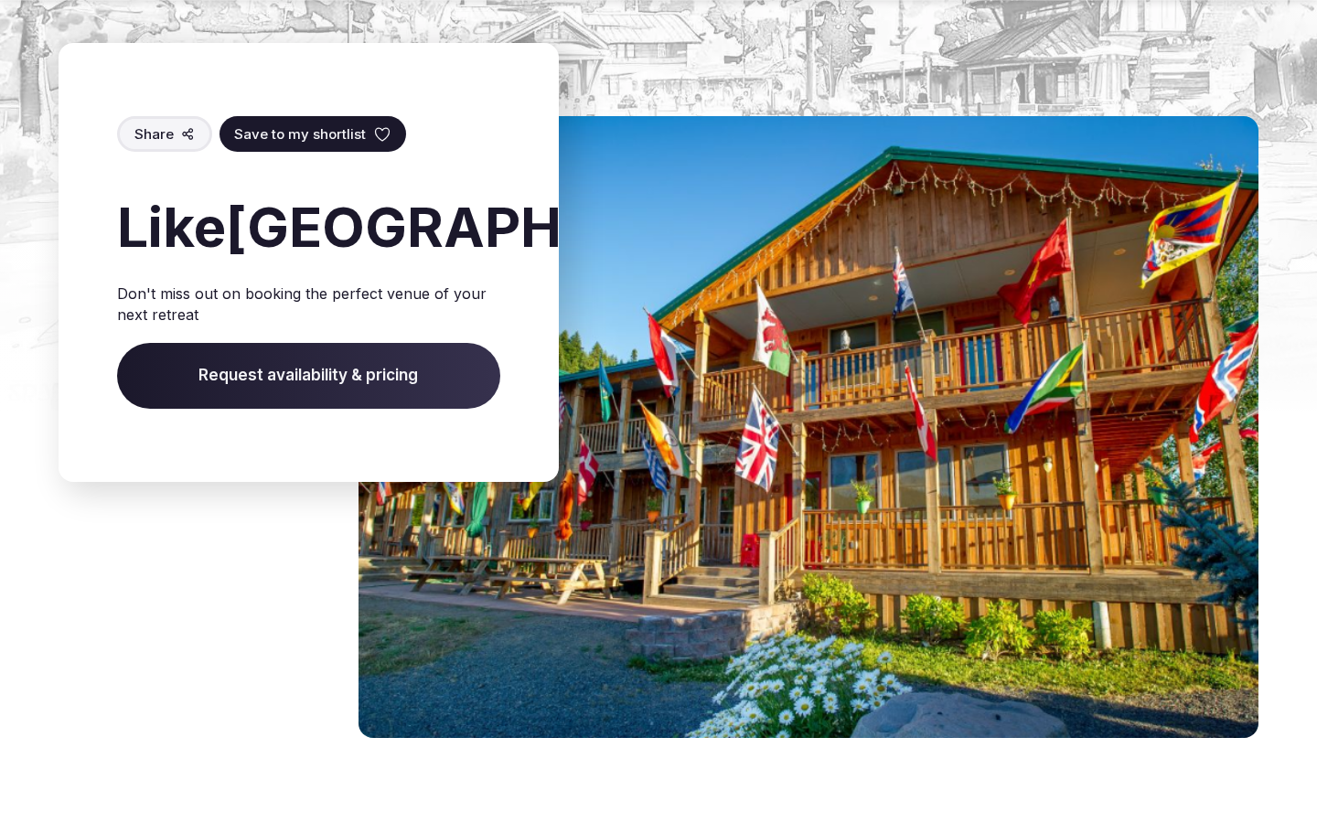
scroll to position [2204, 0]
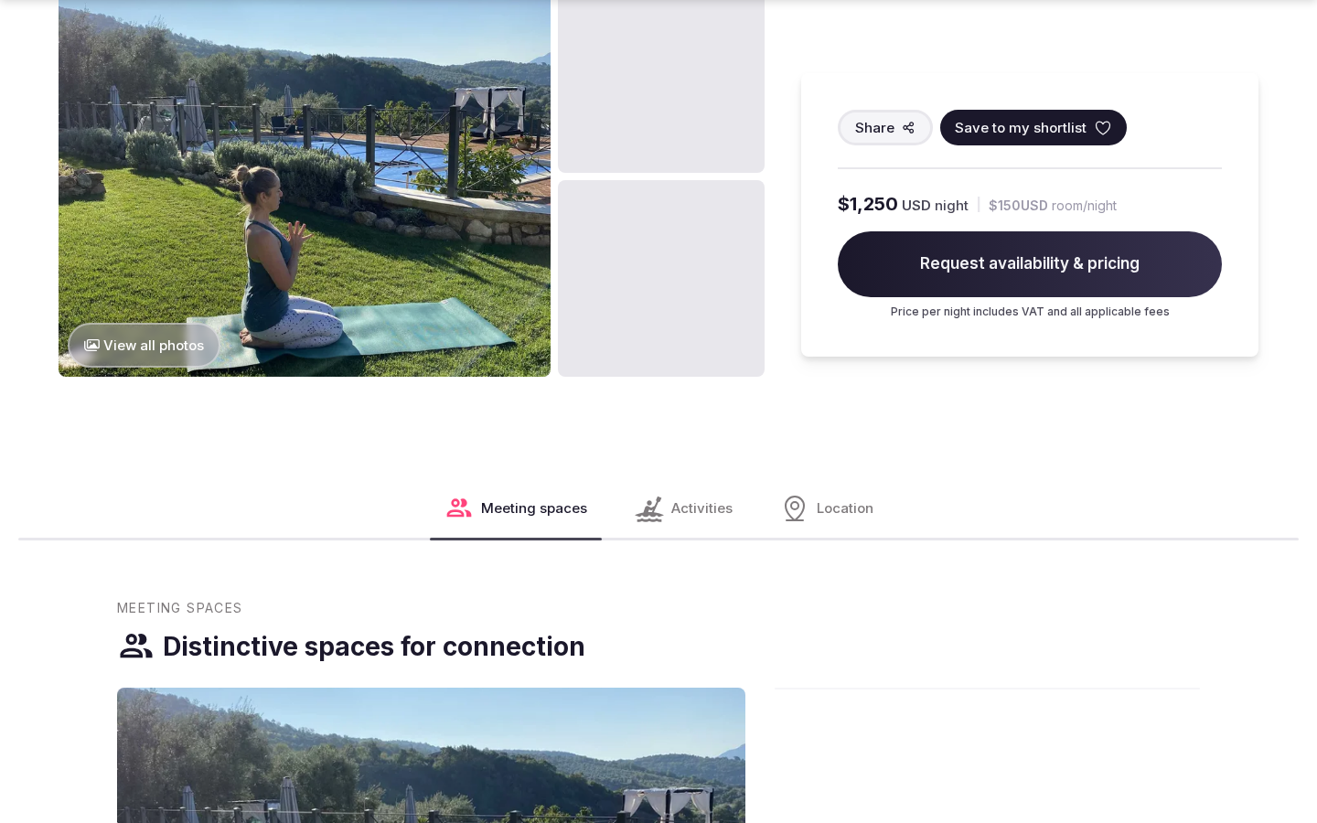
scroll to position [3023, 0]
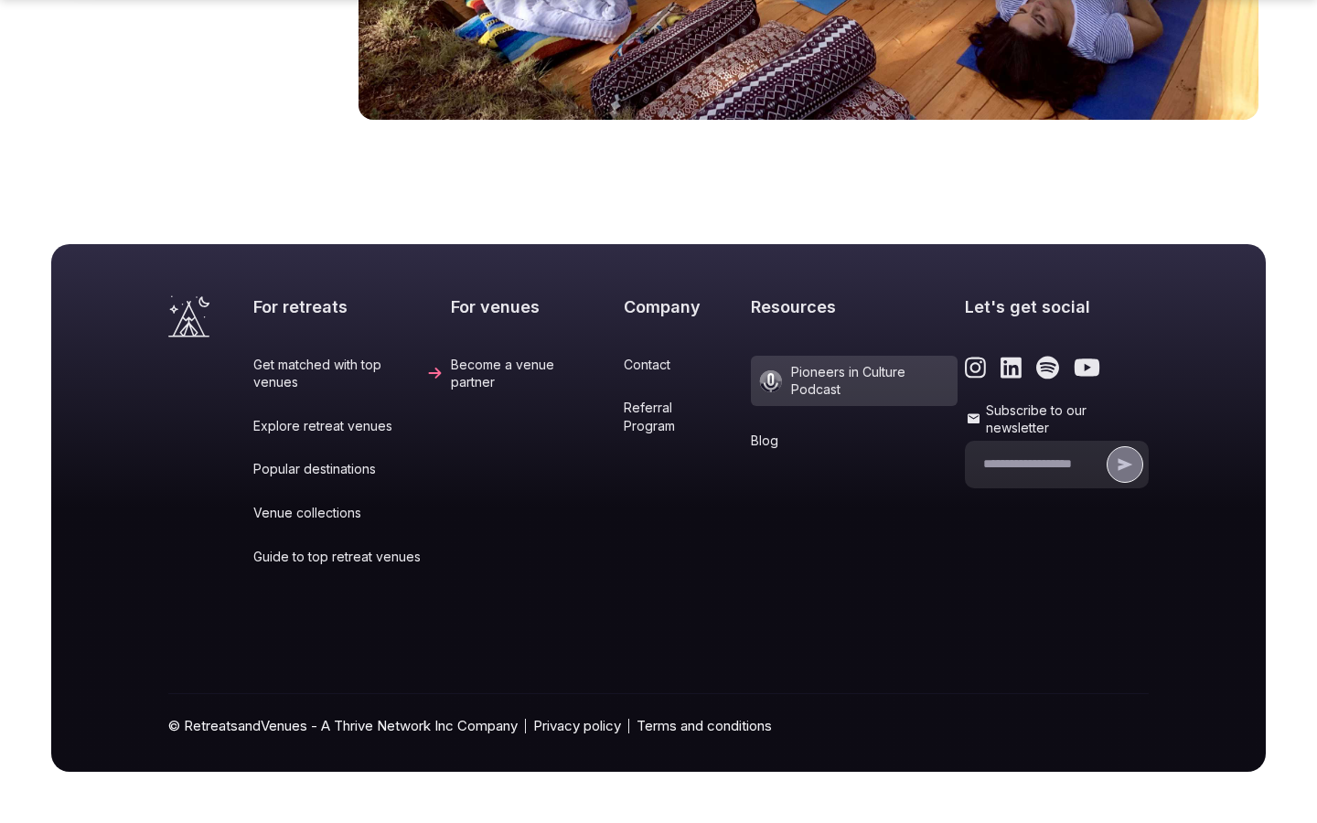
scroll to position [3016, 0]
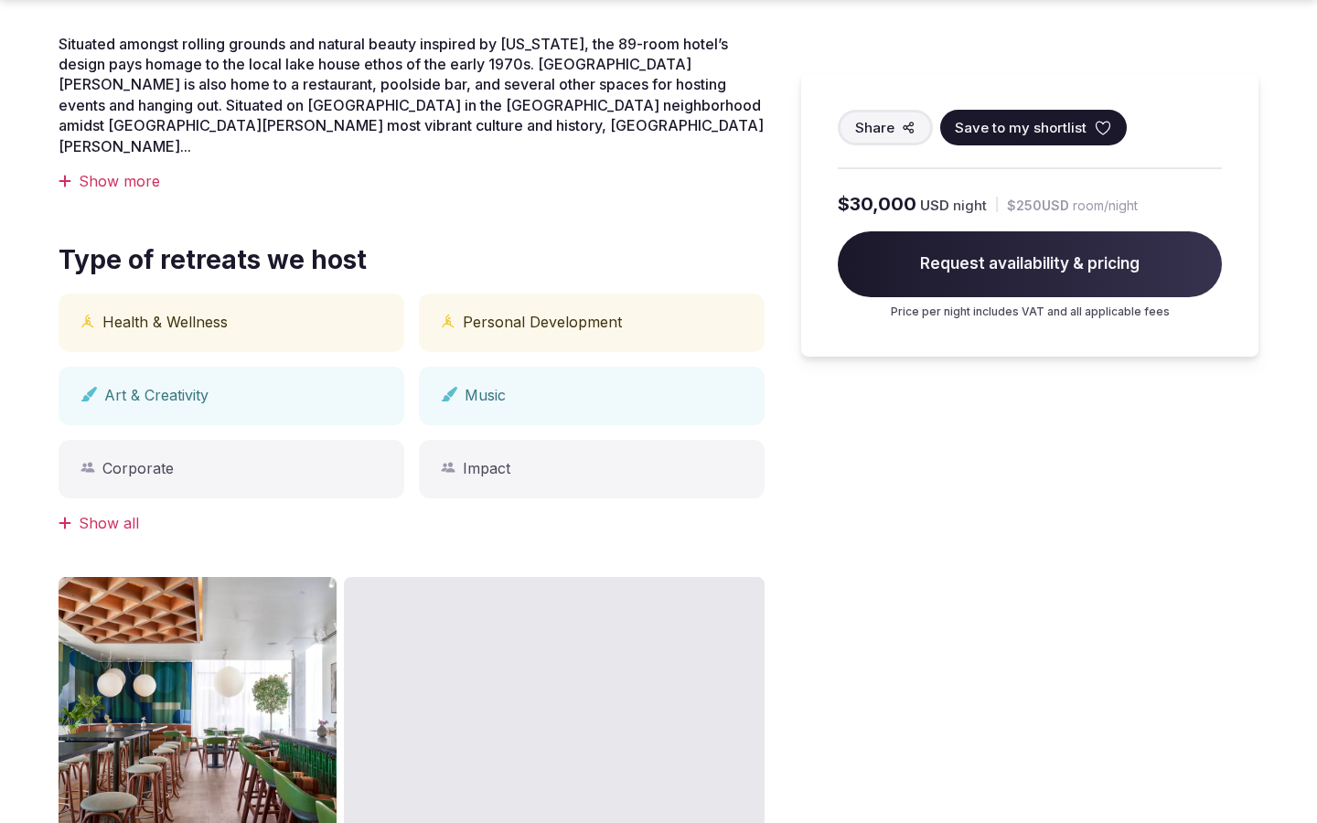
scroll to position [1515, 0]
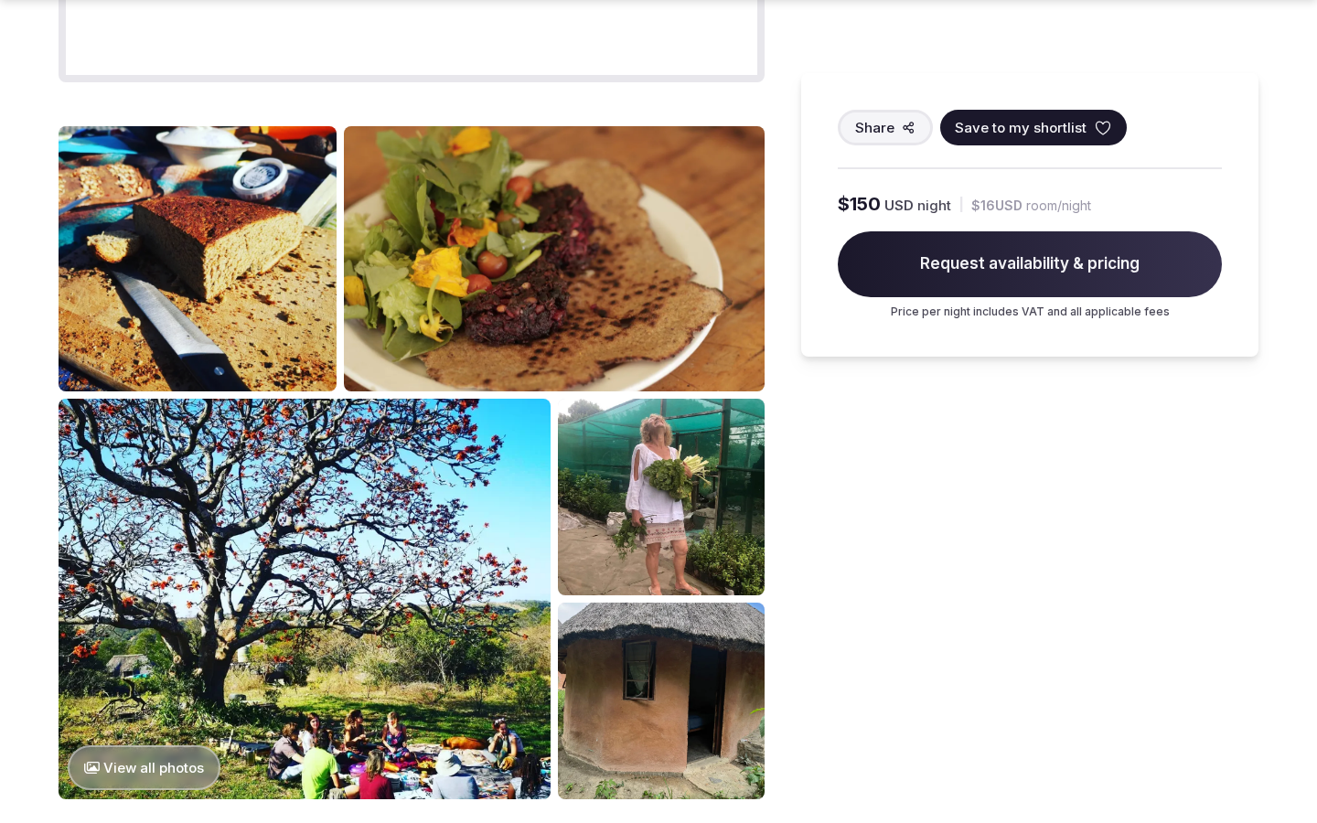
scroll to position [2299, 0]
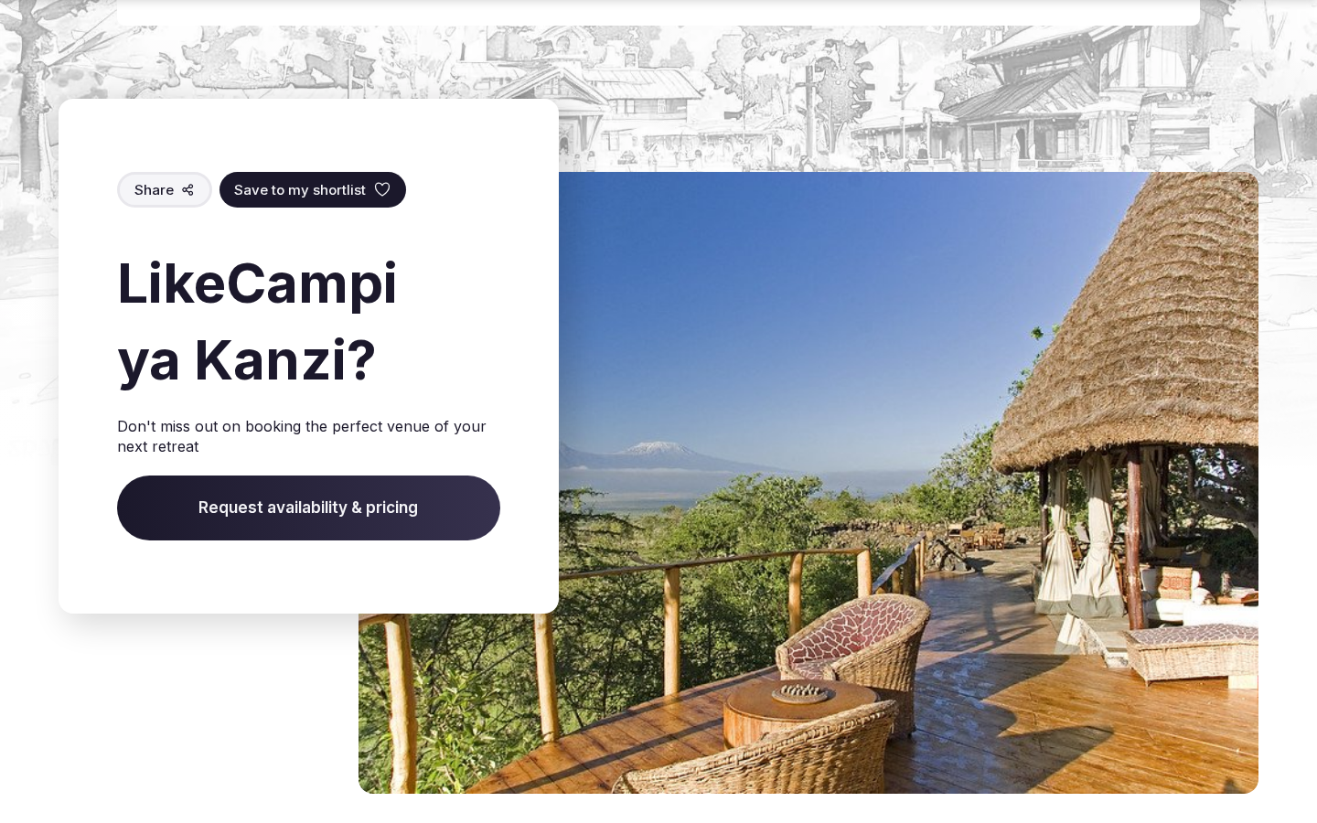
scroll to position [2909, 0]
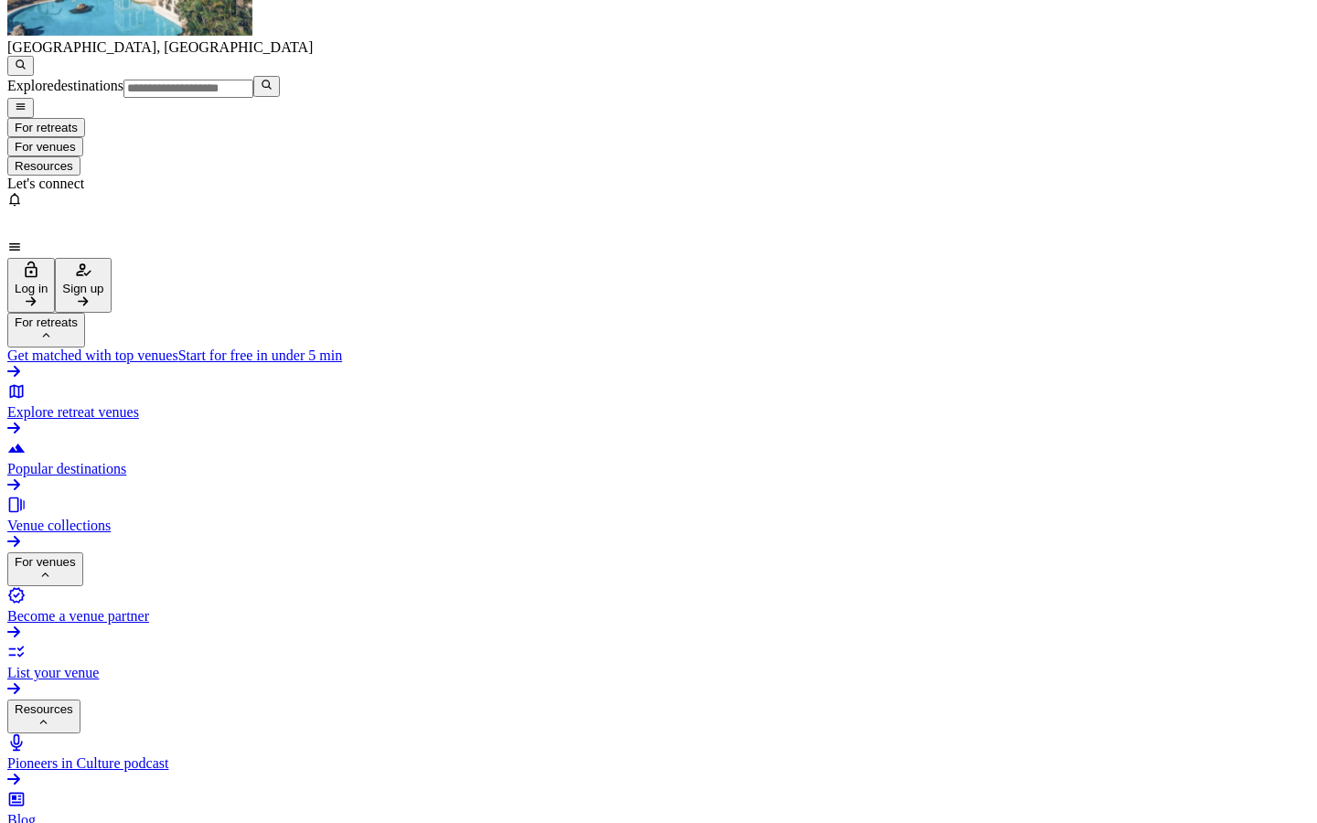
scroll to position [2151, 0]
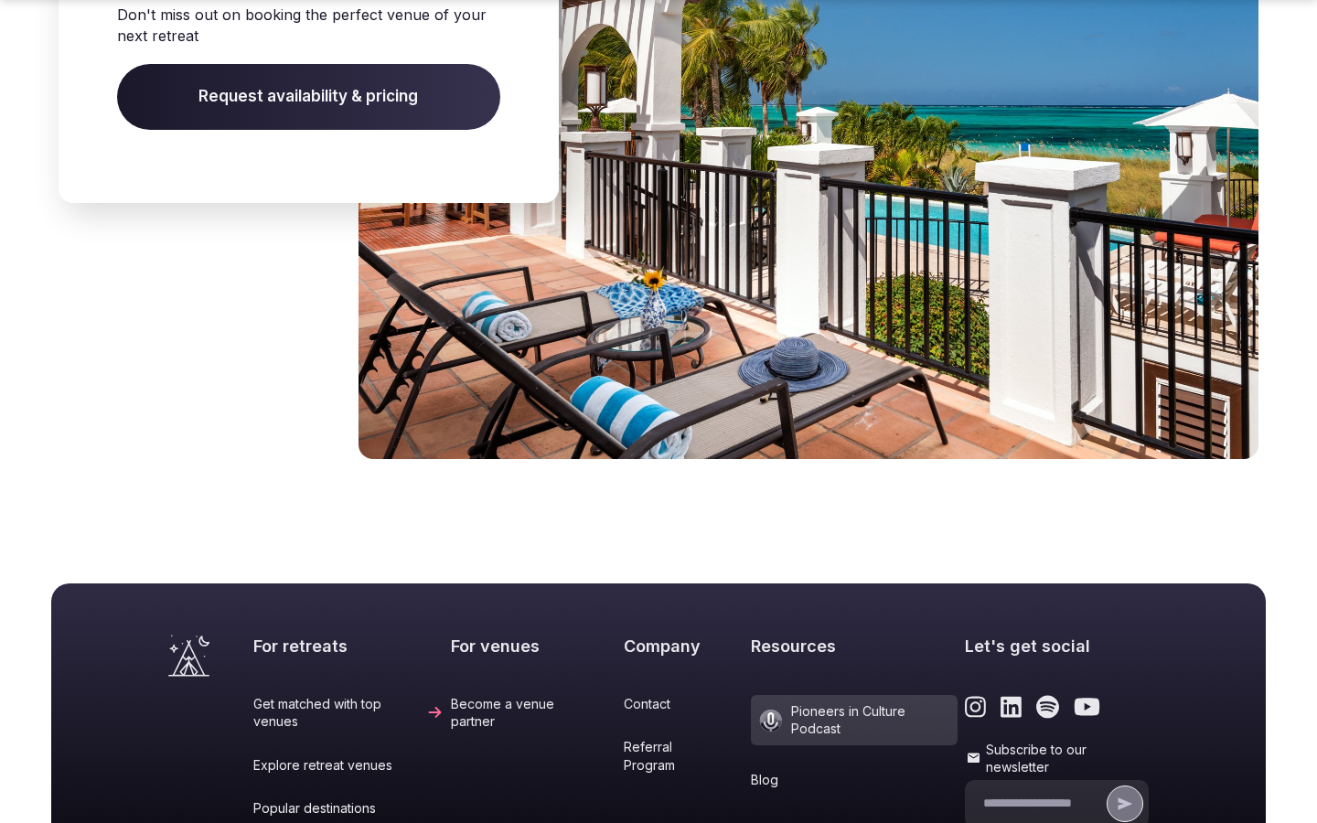
scroll to position [2596, 0]
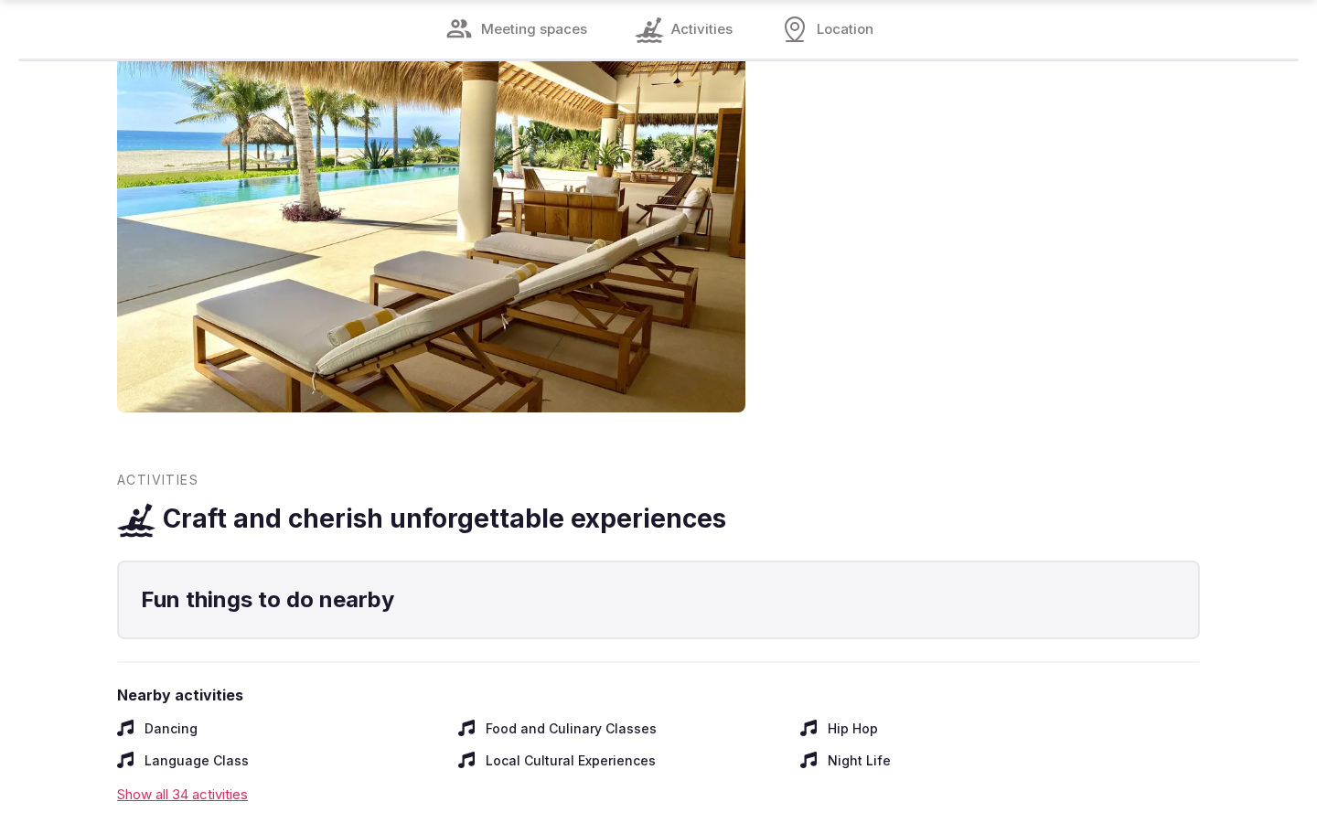
scroll to position [2238, 0]
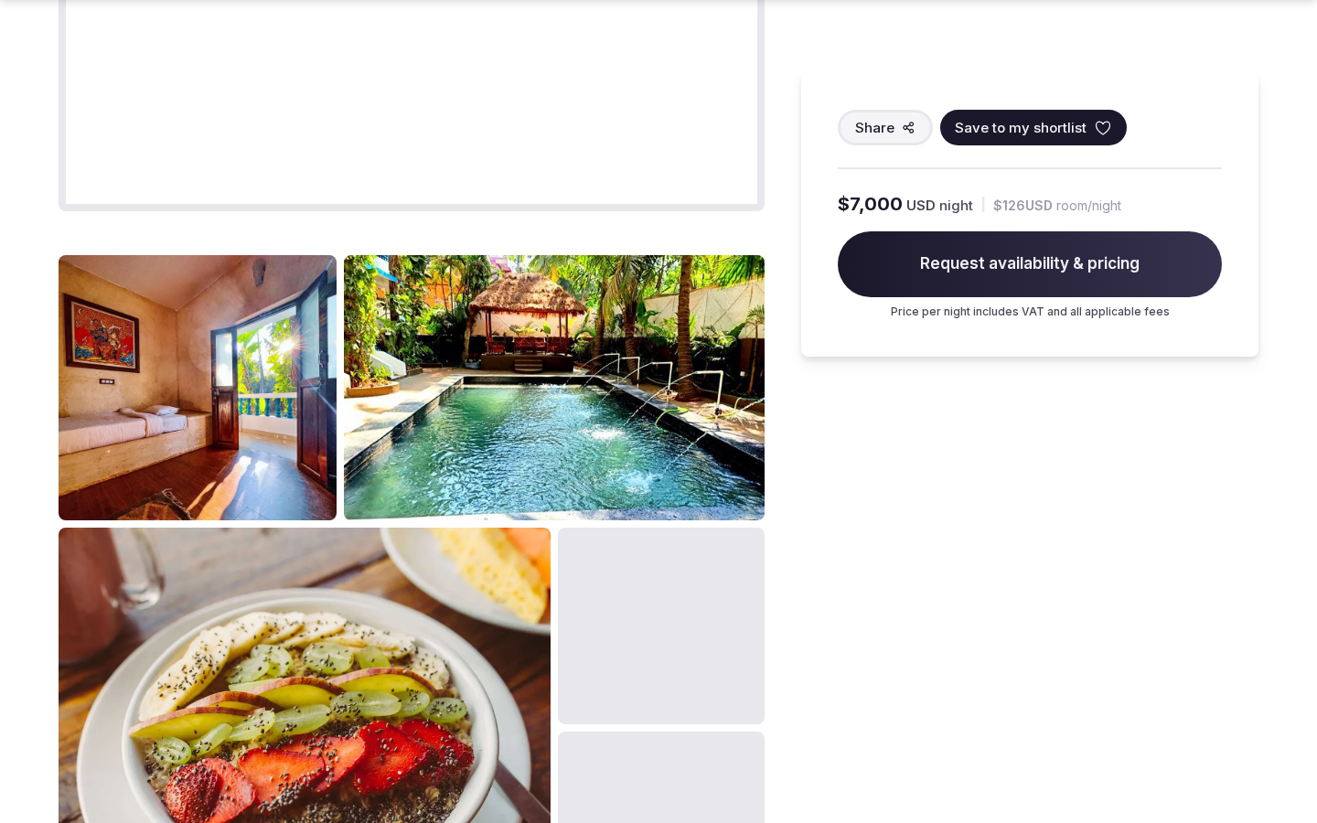
scroll to position [2299, 0]
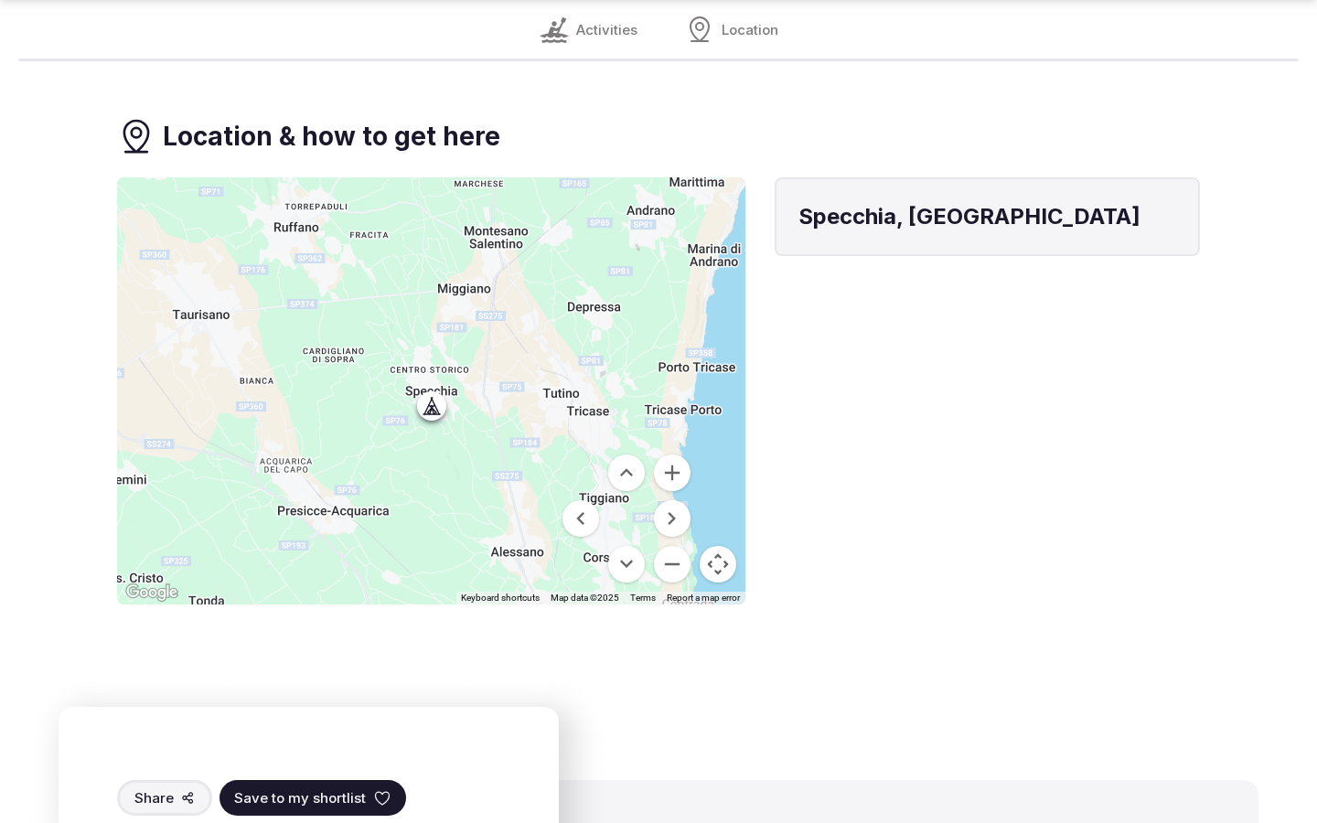
scroll to position [2238, 0]
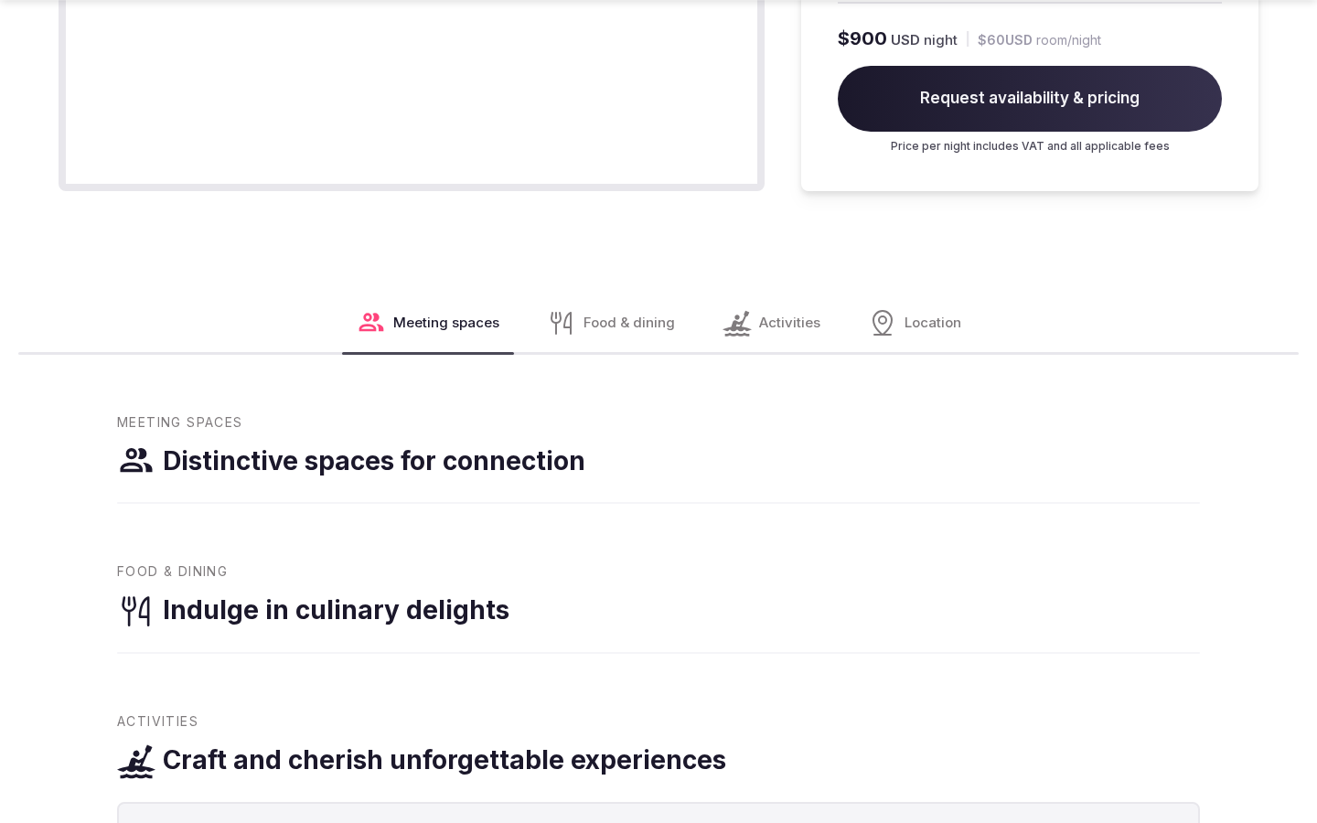
scroll to position [2299, 0]
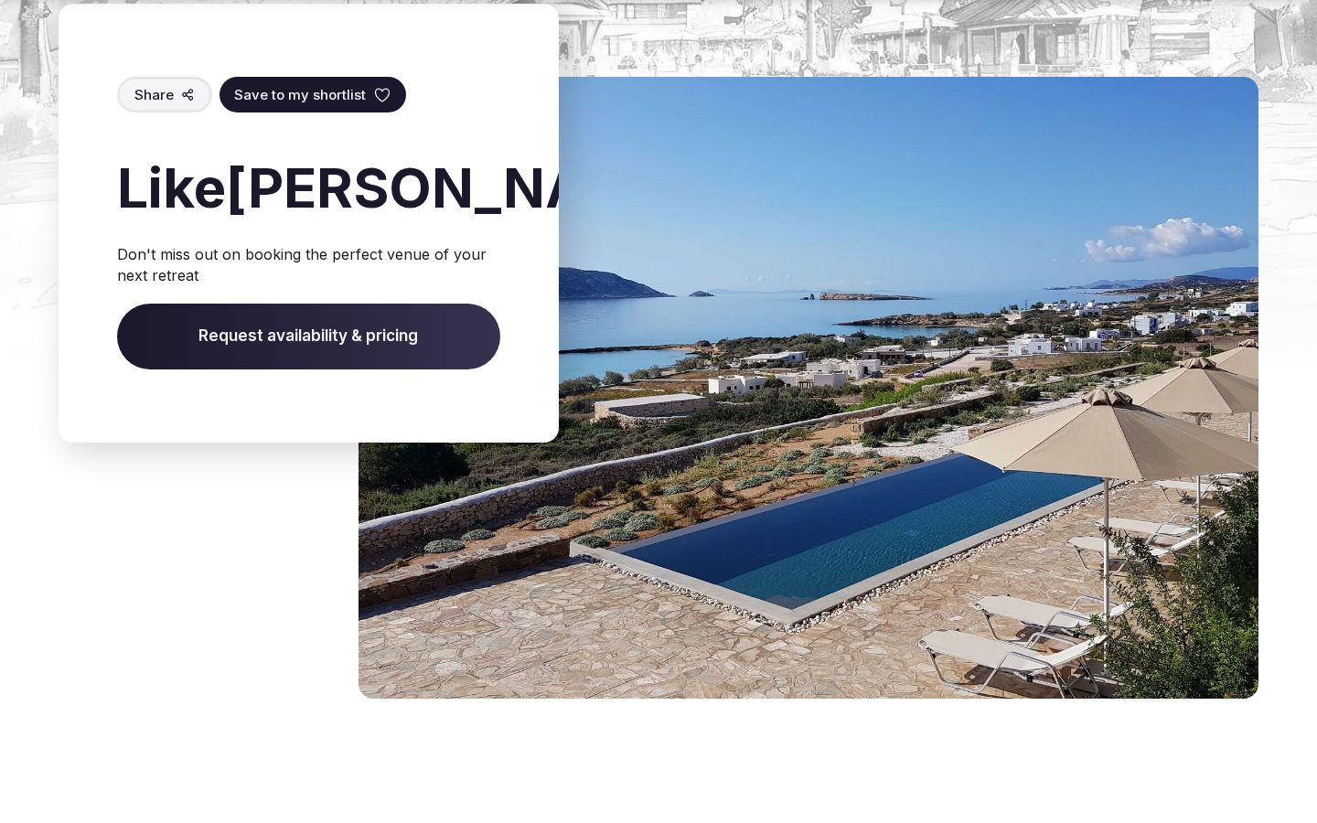
scroll to position [2828, 0]
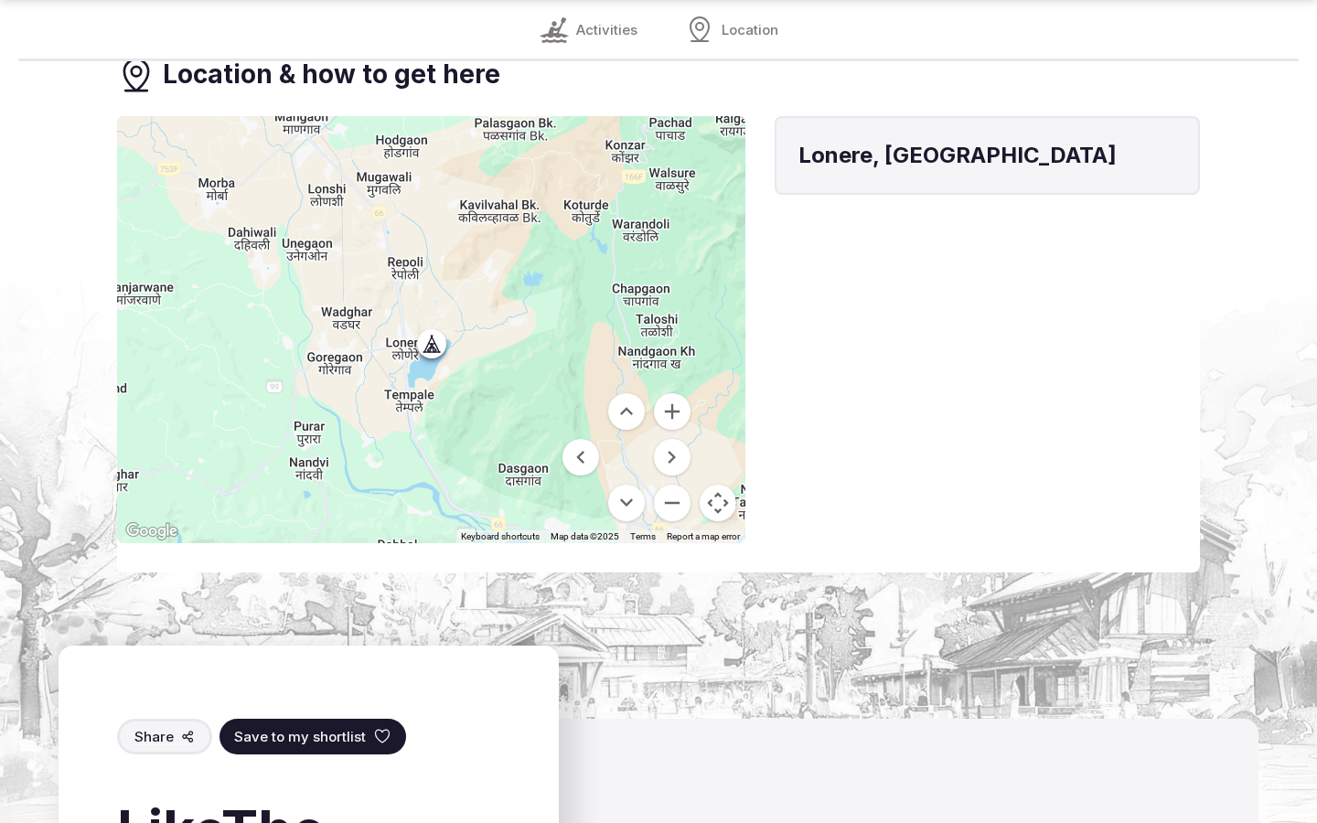
scroll to position [2238, 0]
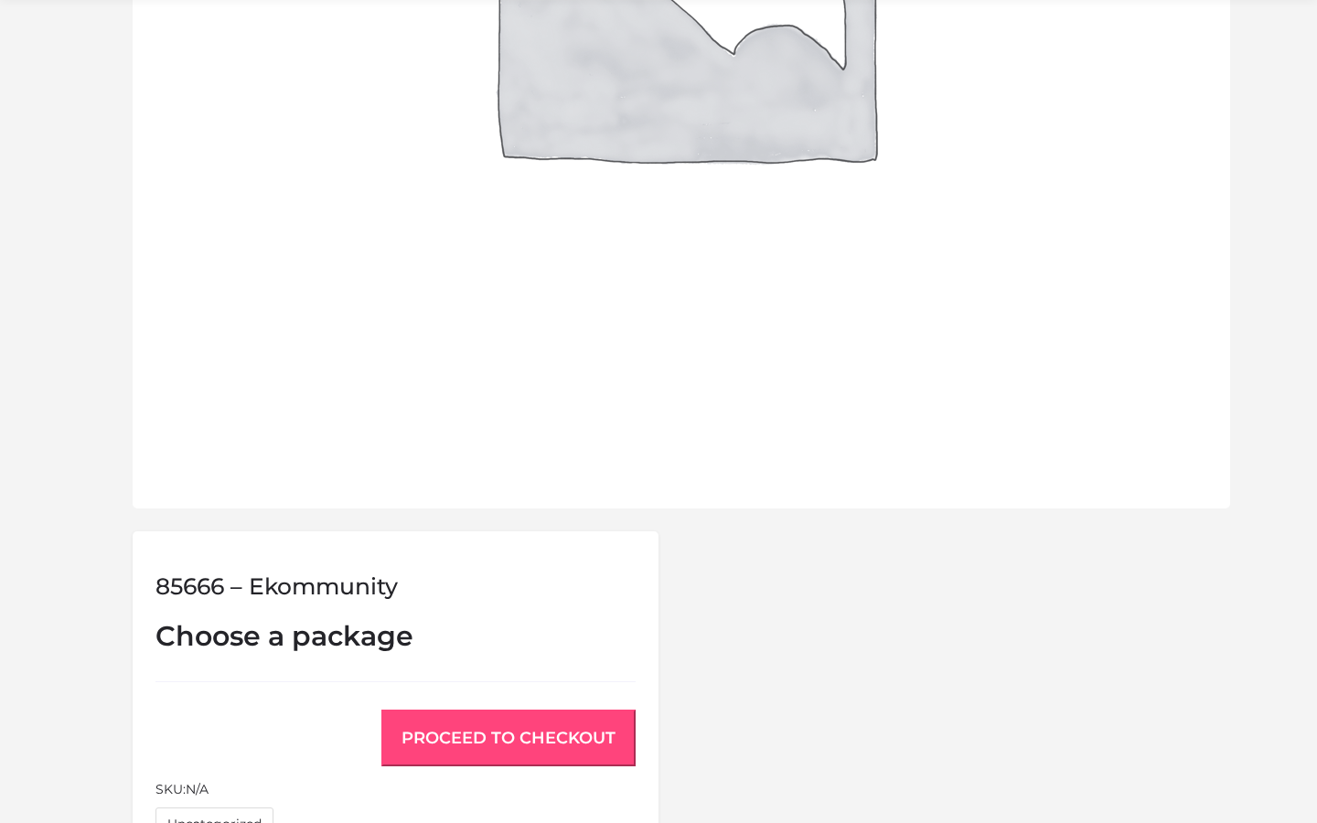
scroll to position [1397, 0]
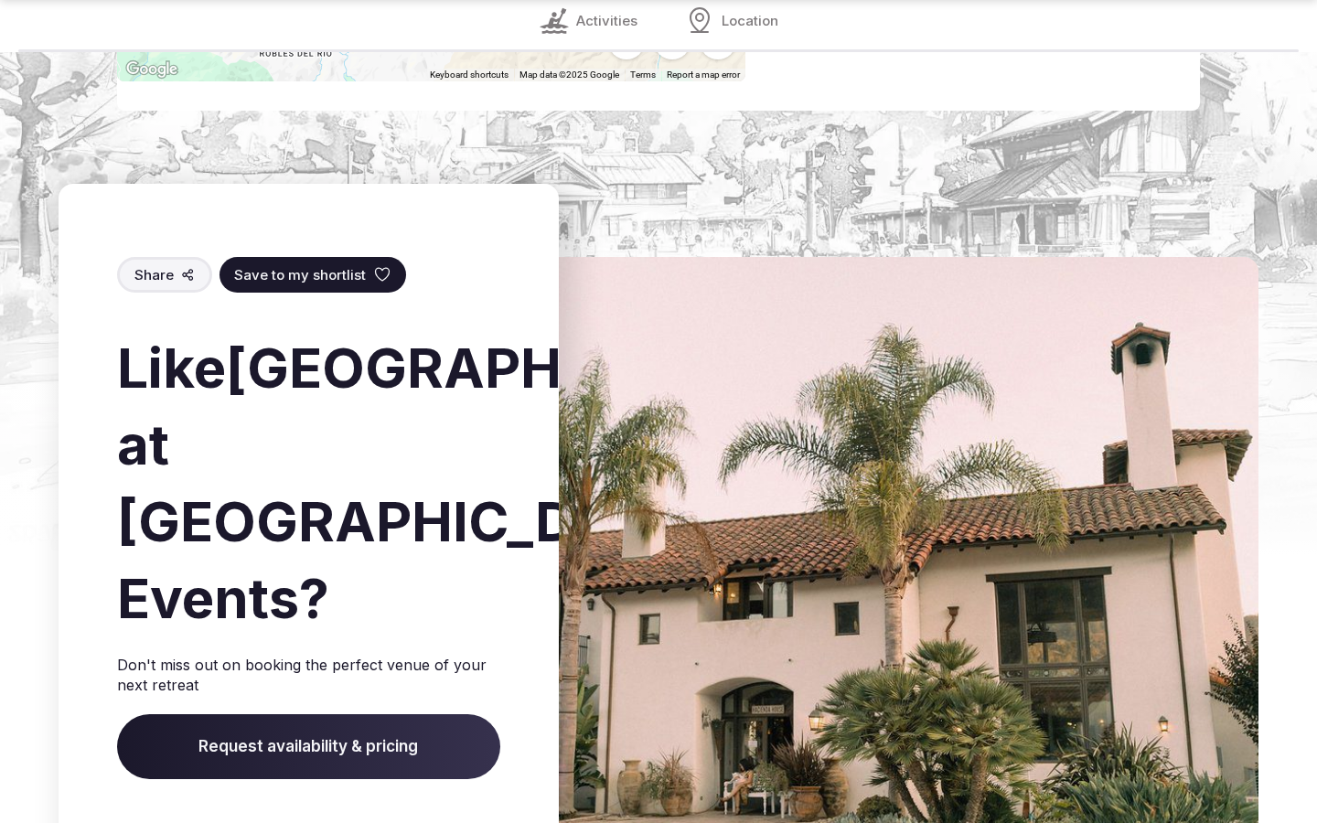
scroll to position [2941, 0]
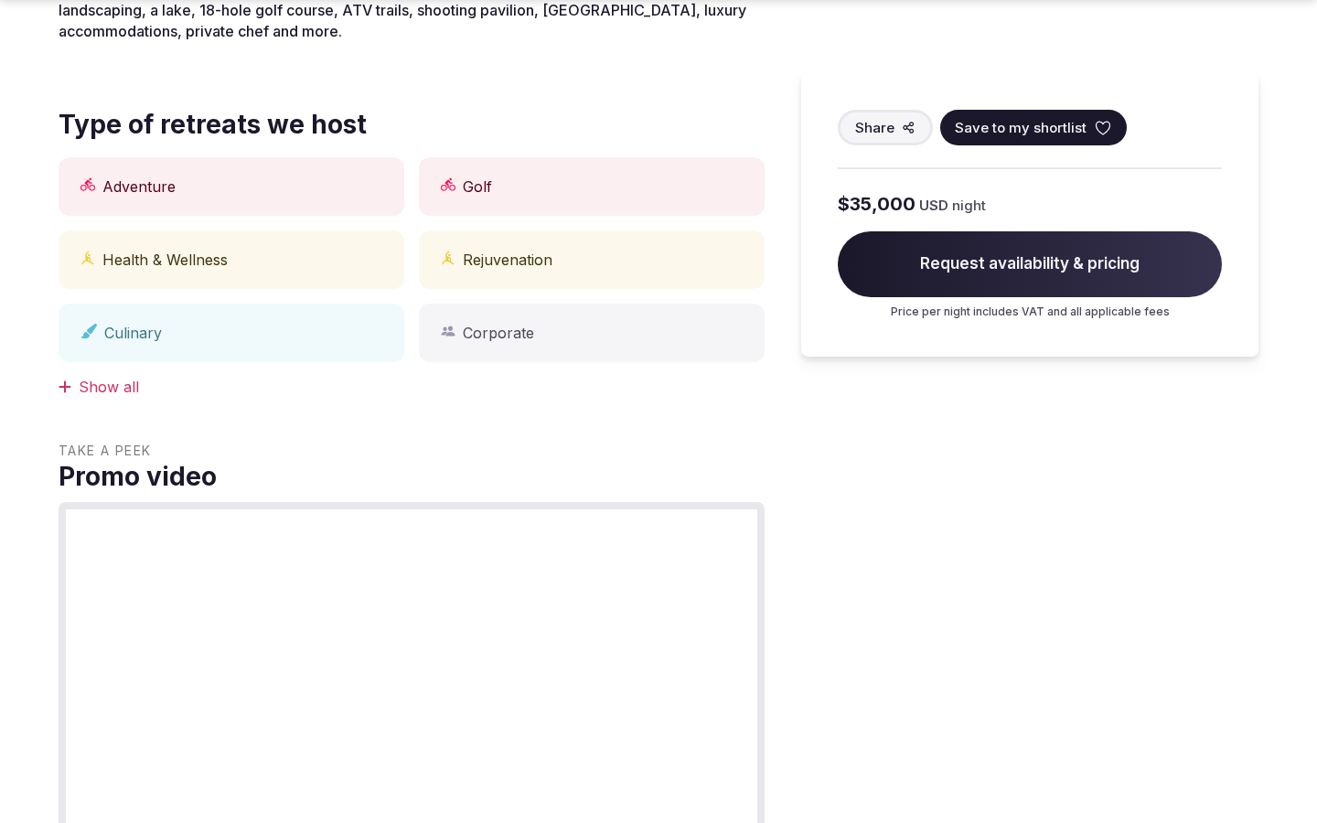
scroll to position [1515, 0]
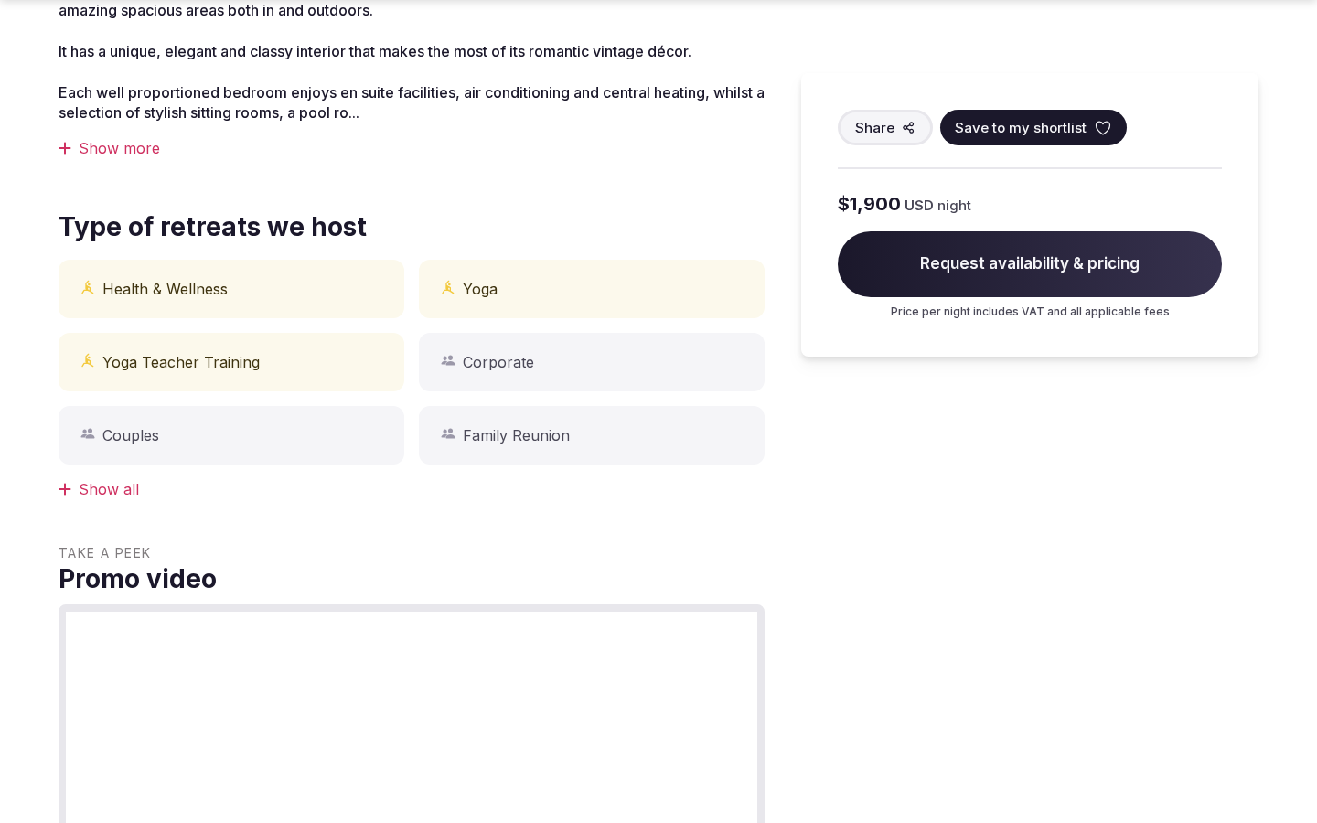
scroll to position [1515, 0]
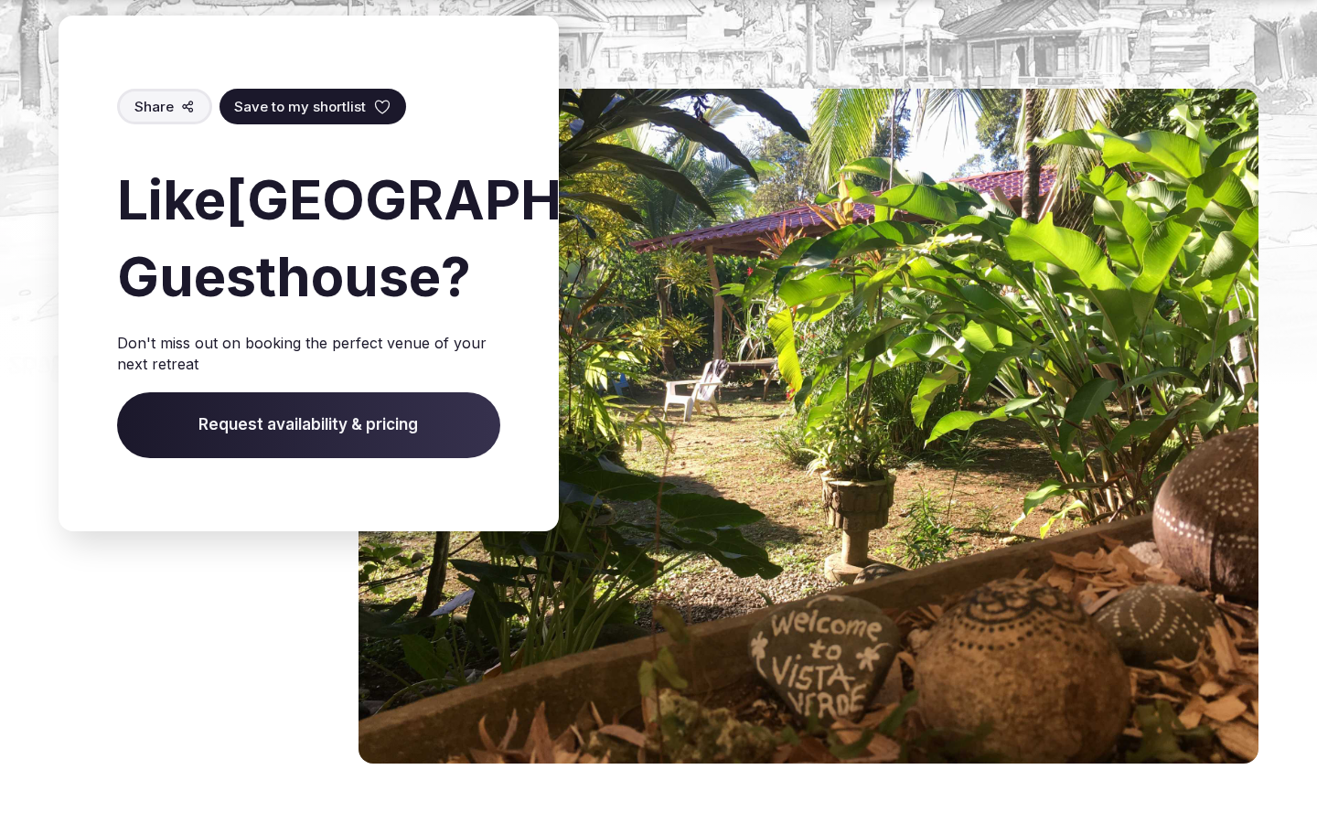
scroll to position [2900, 0]
